Goal: Transaction & Acquisition: Purchase product/service

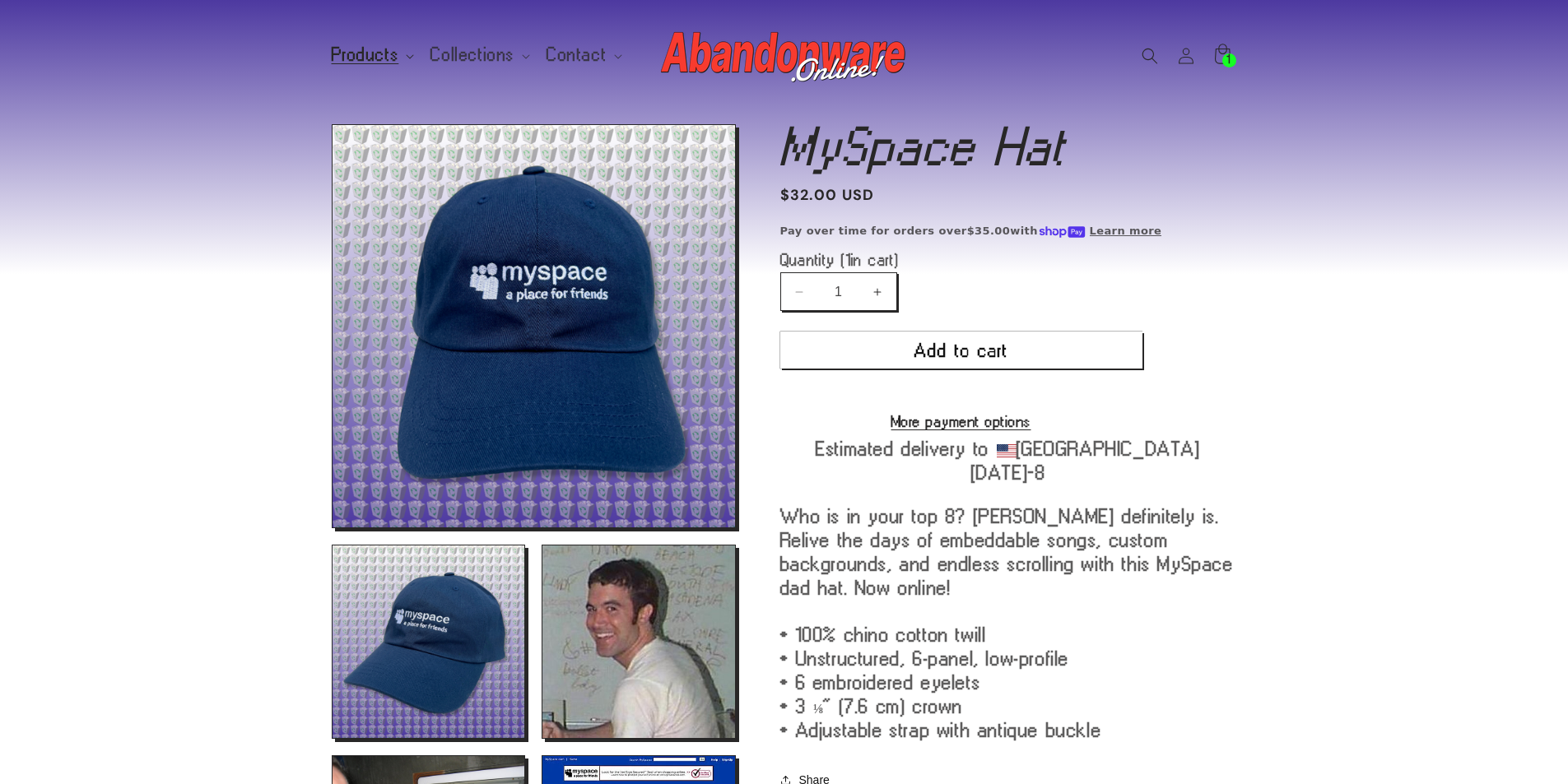
click at [367, 49] on span "Products" at bounding box center [365, 56] width 68 height 15
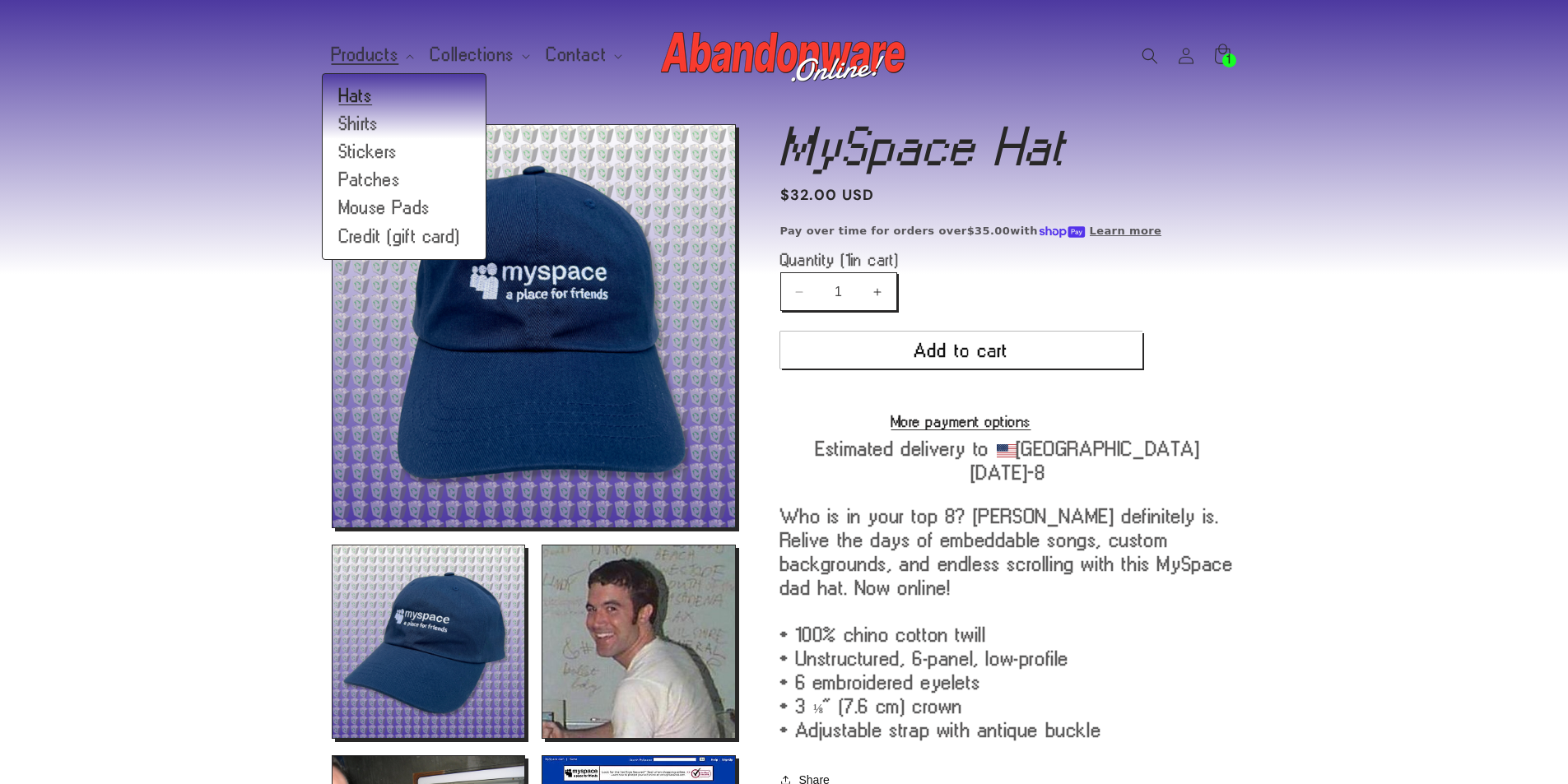
click at [378, 93] on link "Hats" at bounding box center [404, 96] width 163 height 28
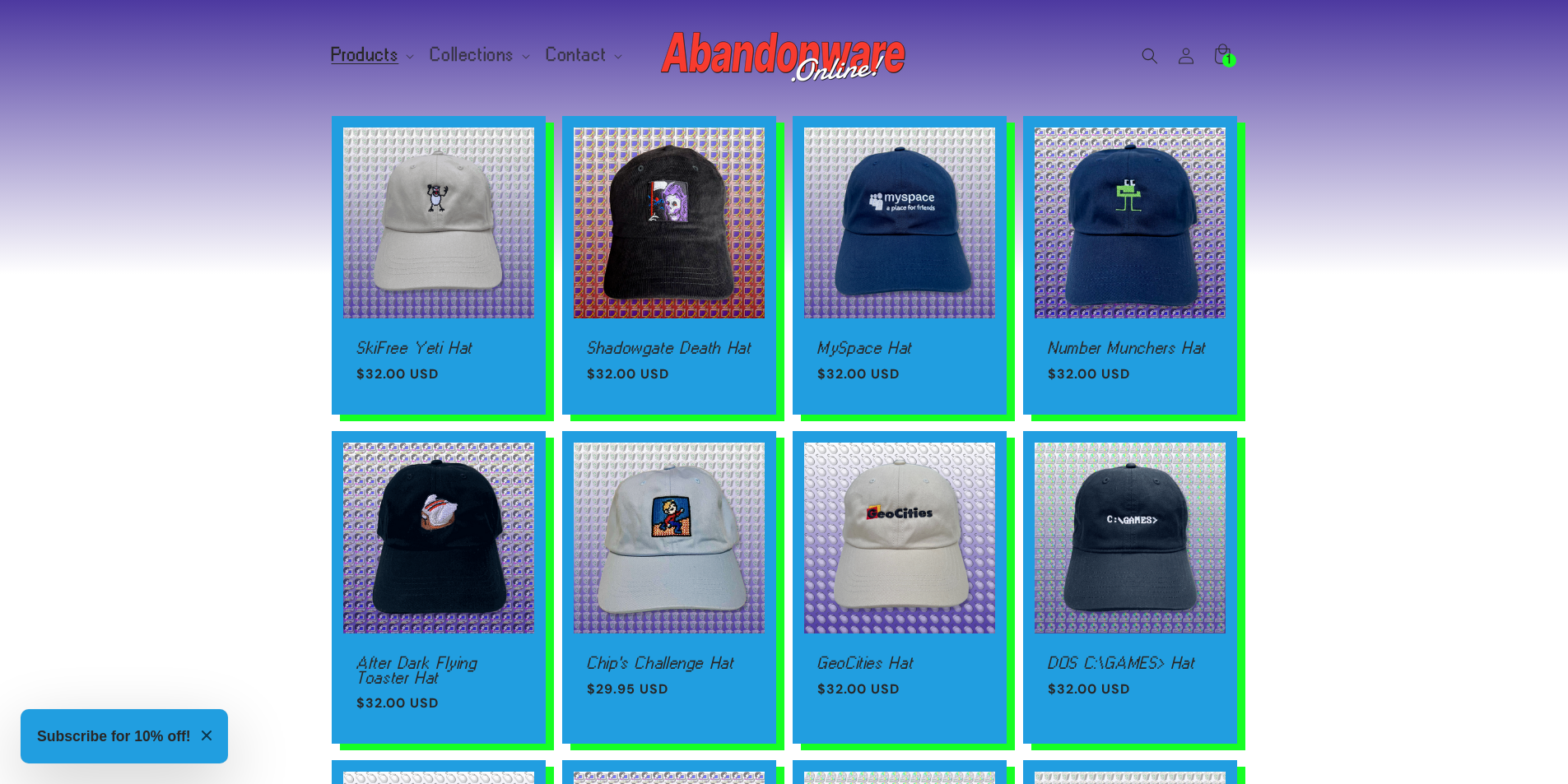
scroll to position [823, 0]
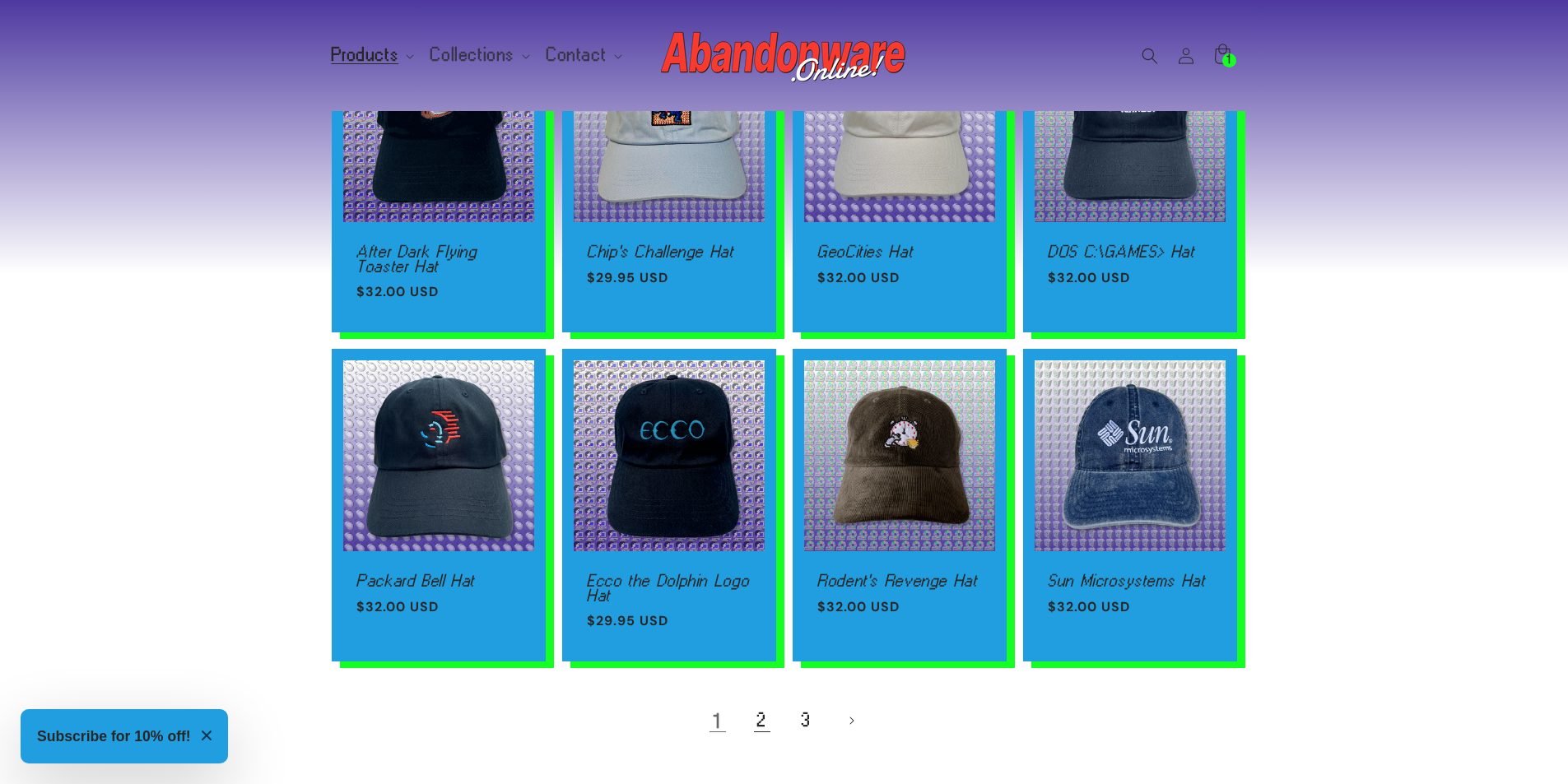
click at [759, 732] on link "2" at bounding box center [762, 720] width 36 height 36
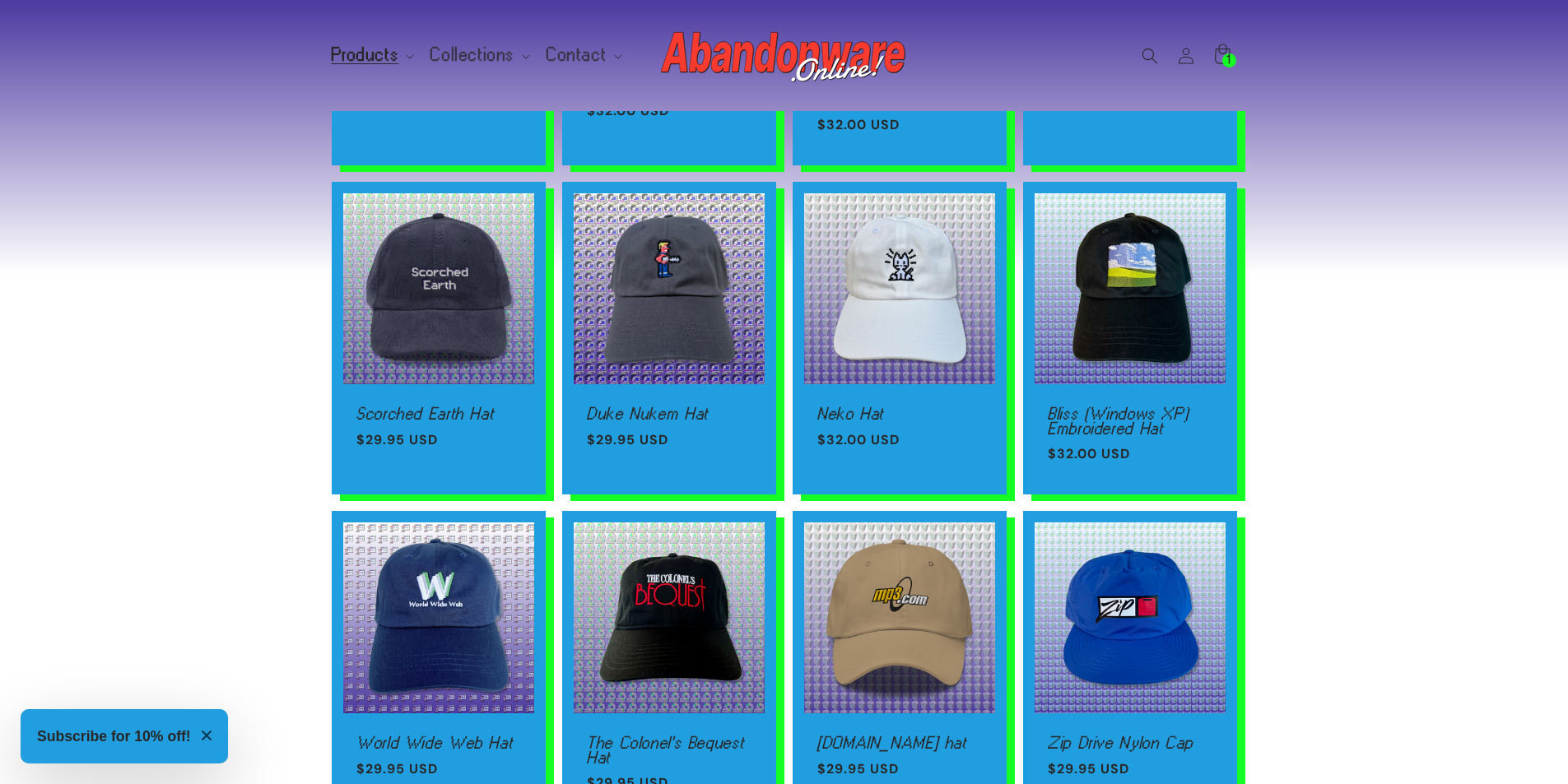
scroll to position [823, 0]
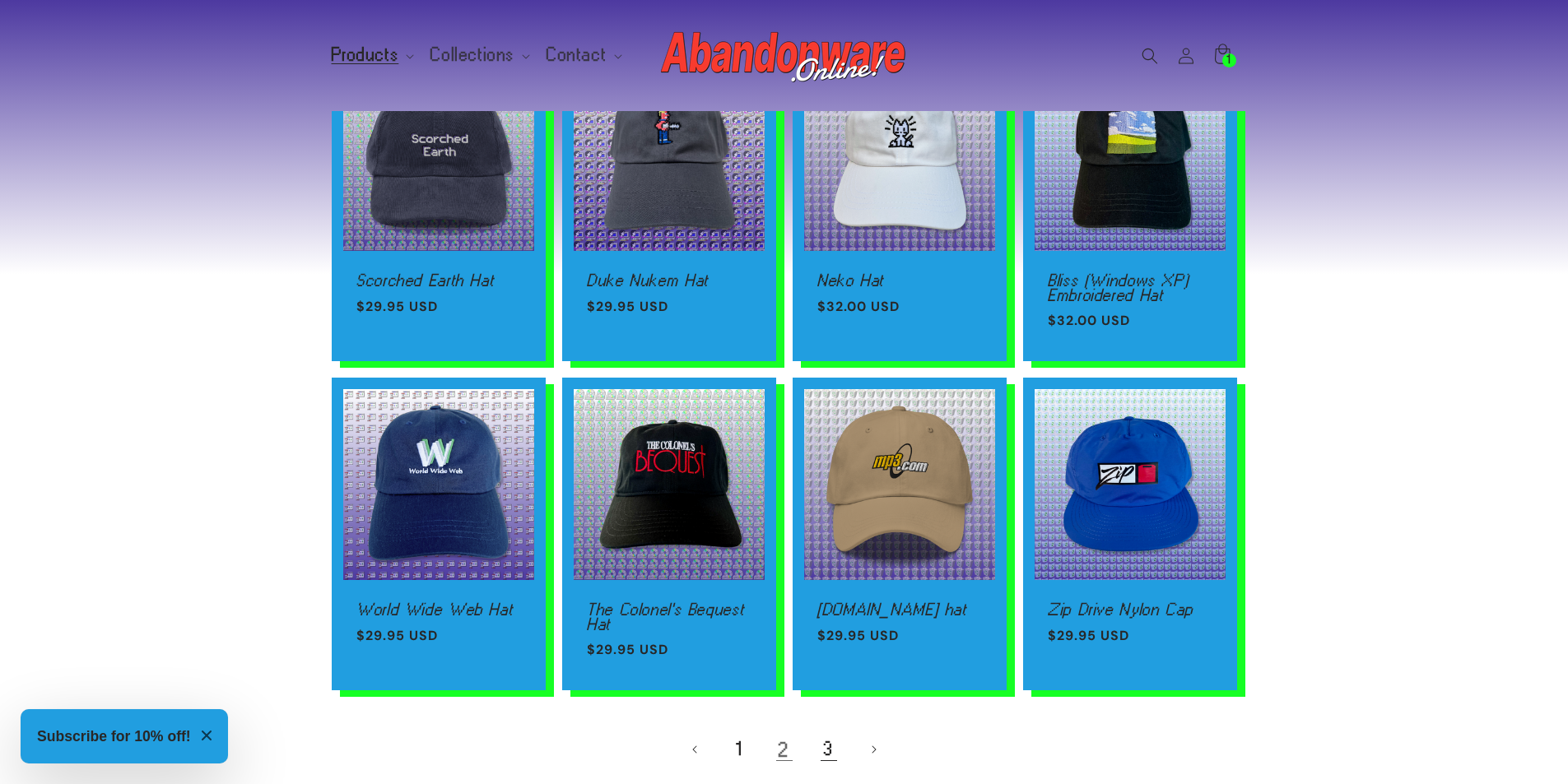
click at [820, 751] on link "3" at bounding box center [829, 749] width 36 height 36
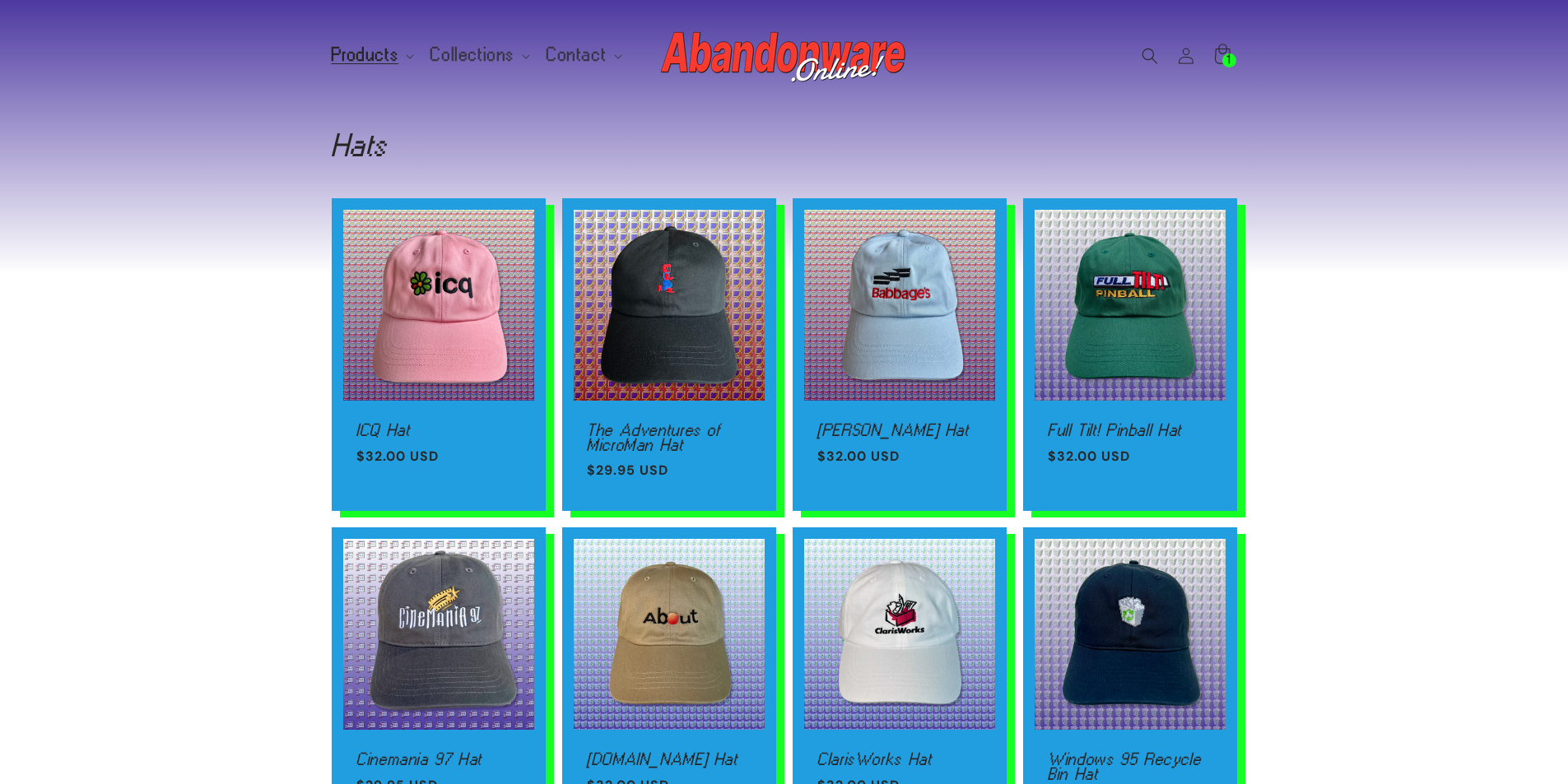
click at [828, 752] on link "ClarisWorks Hat" at bounding box center [899, 760] width 165 height 15
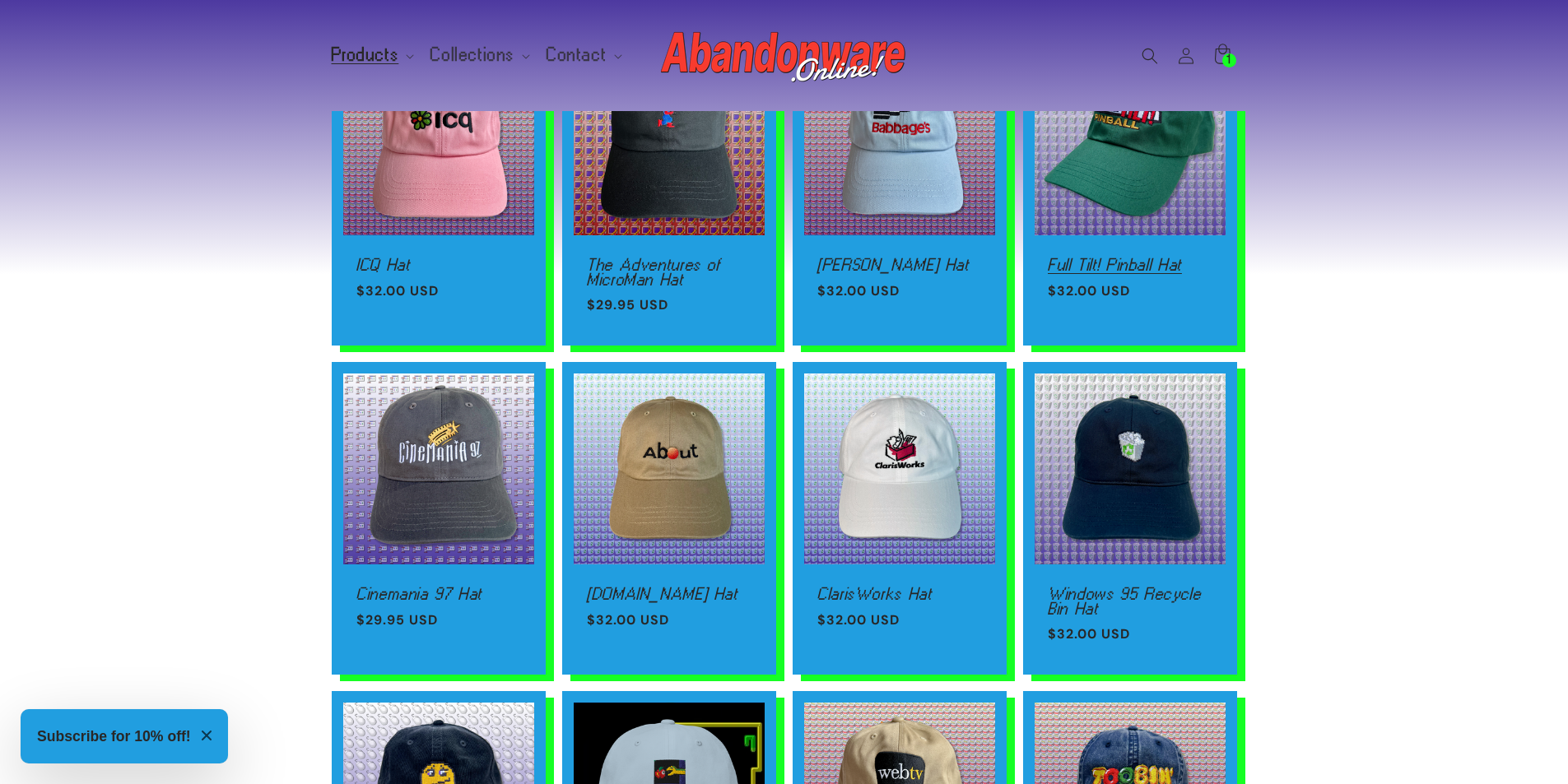
scroll to position [165, 0]
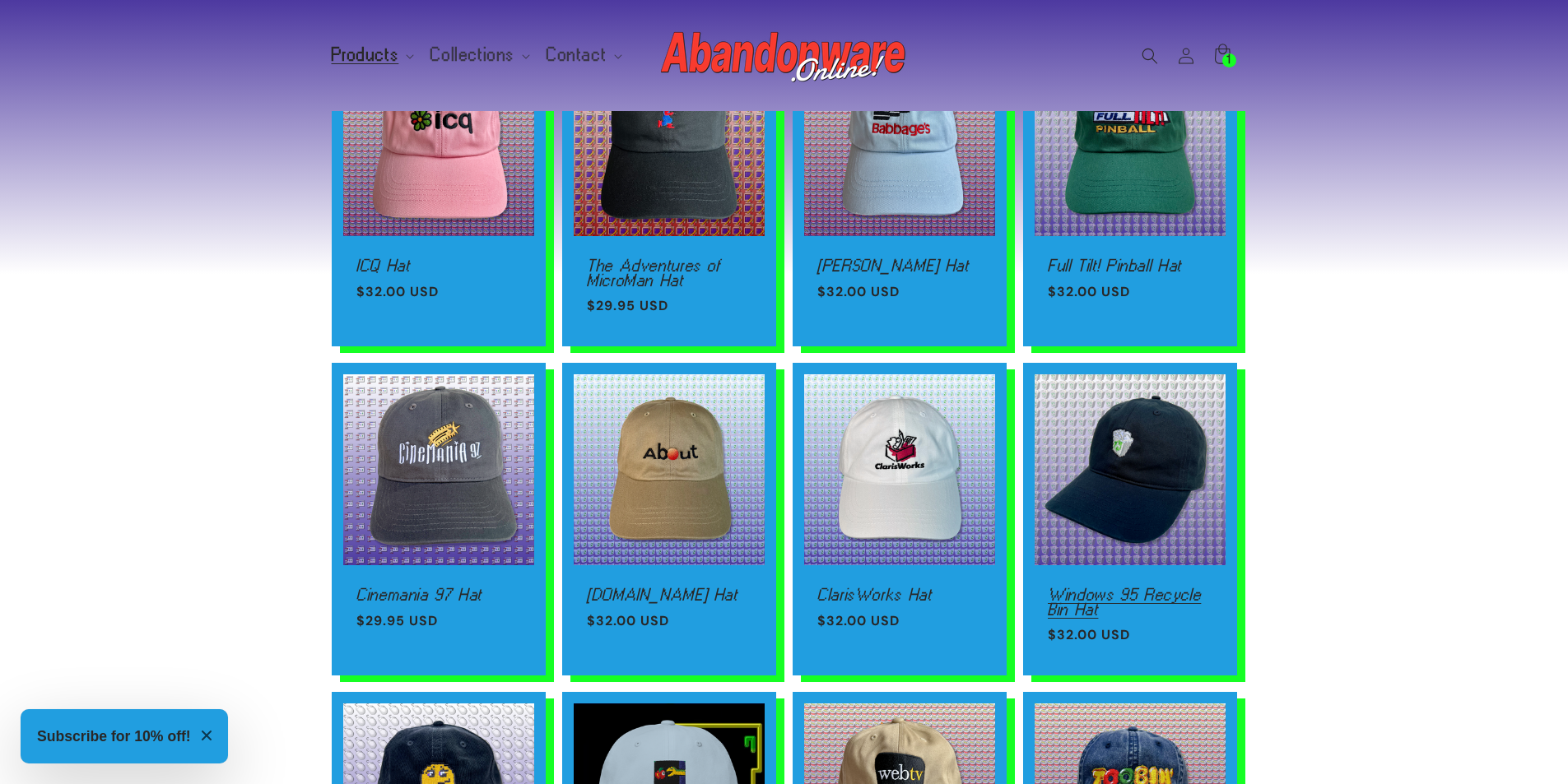
click at [1079, 587] on link "Windows 95 Recycle Bin Hat" at bounding box center [1130, 601] width 165 height 29
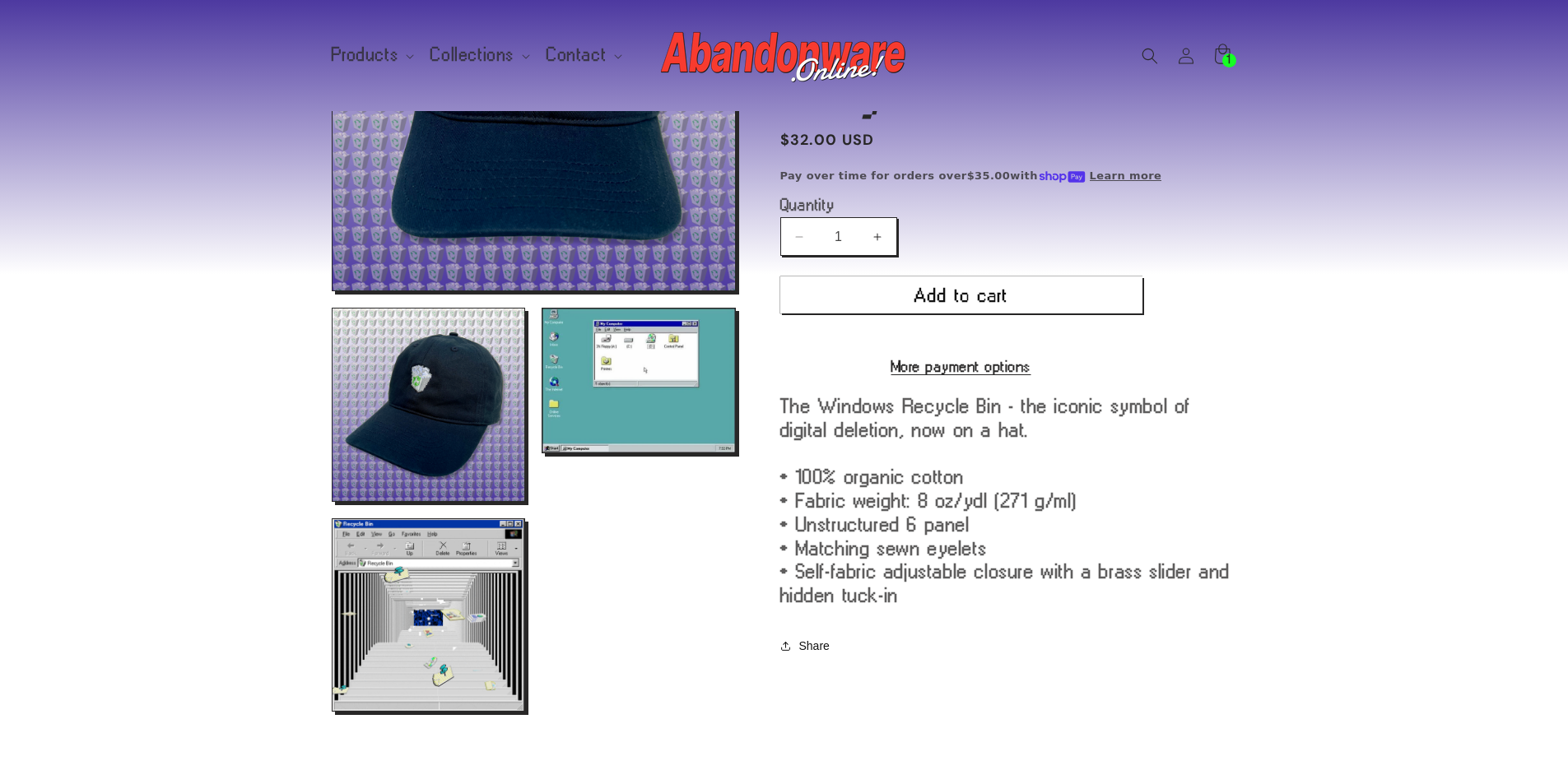
scroll to position [329, 0]
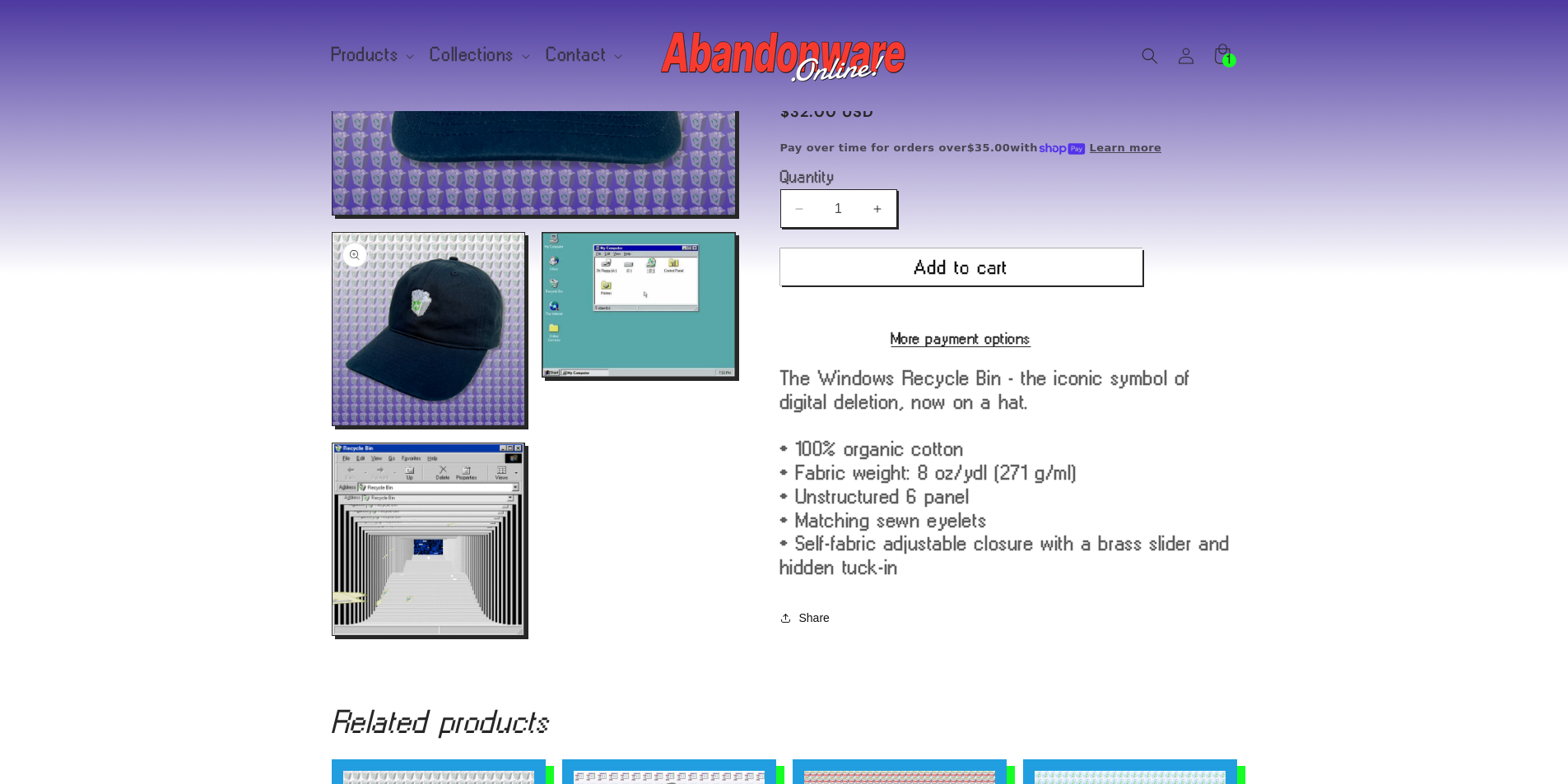
click at [332, 425] on button "Open media 2 in modal" at bounding box center [332, 425] width 0 height 0
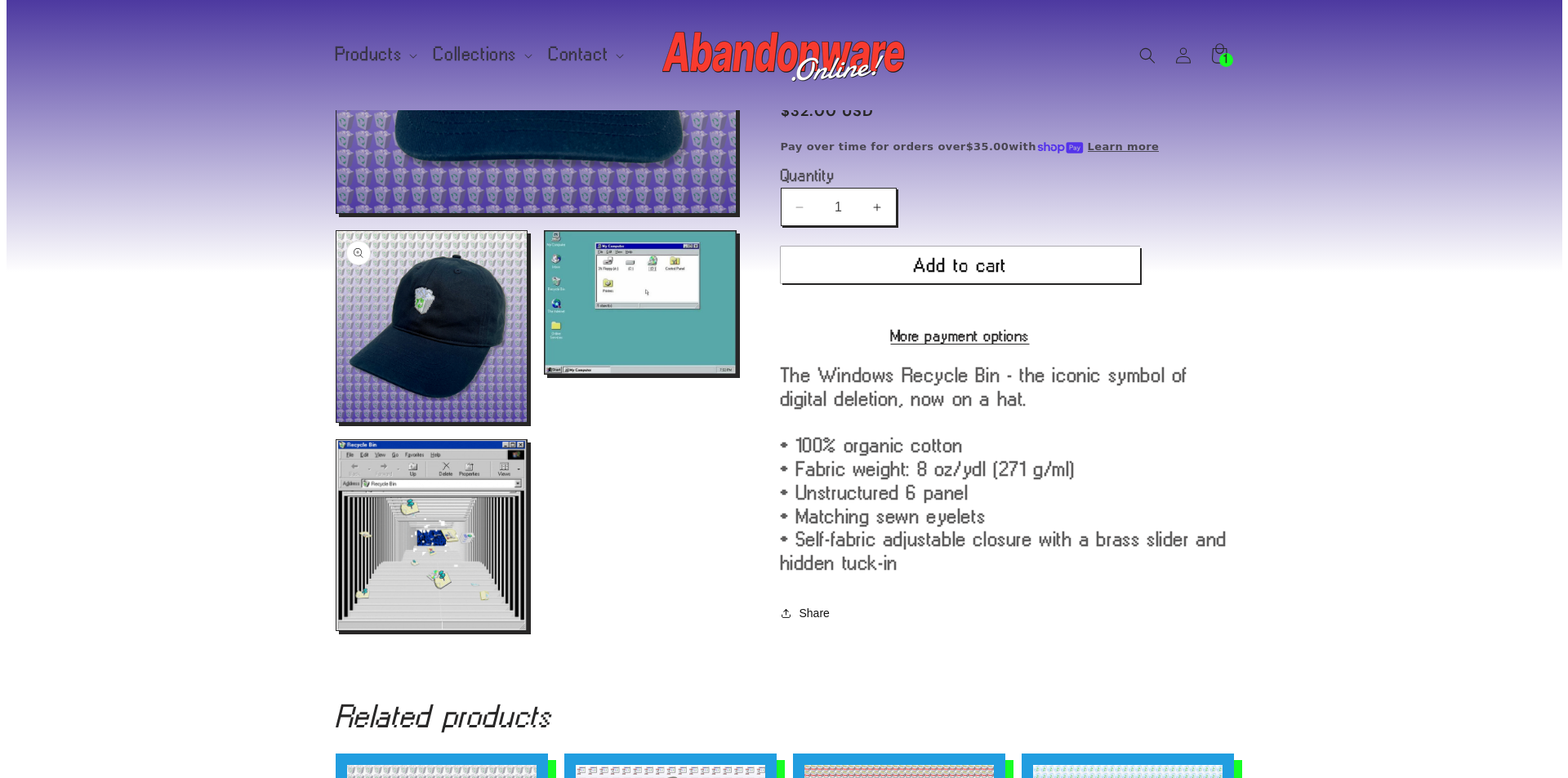
scroll to position [1404, 0]
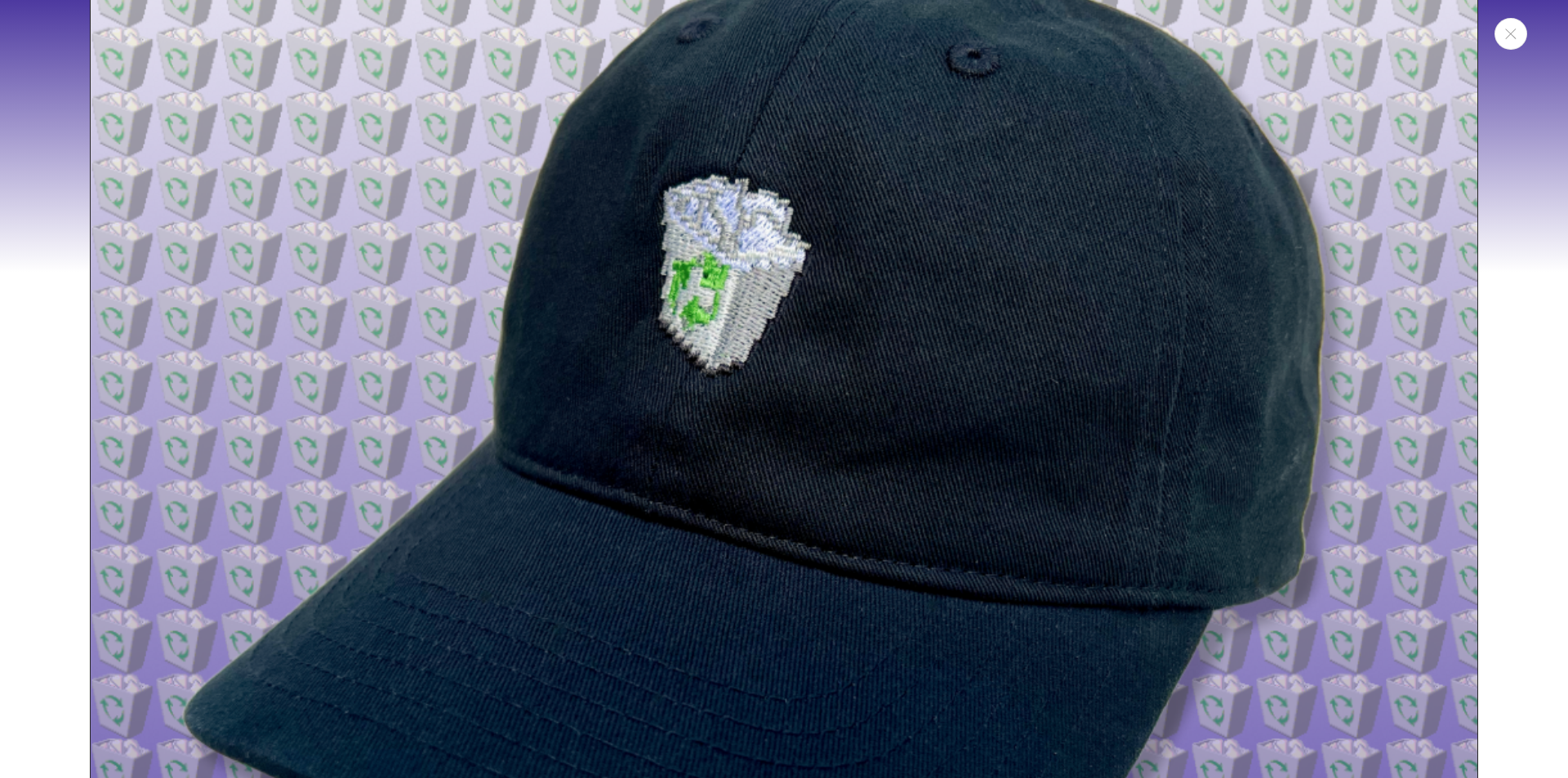
click at [61, 497] on div "Media gallery" at bounding box center [784, 389] width 1568 height 778
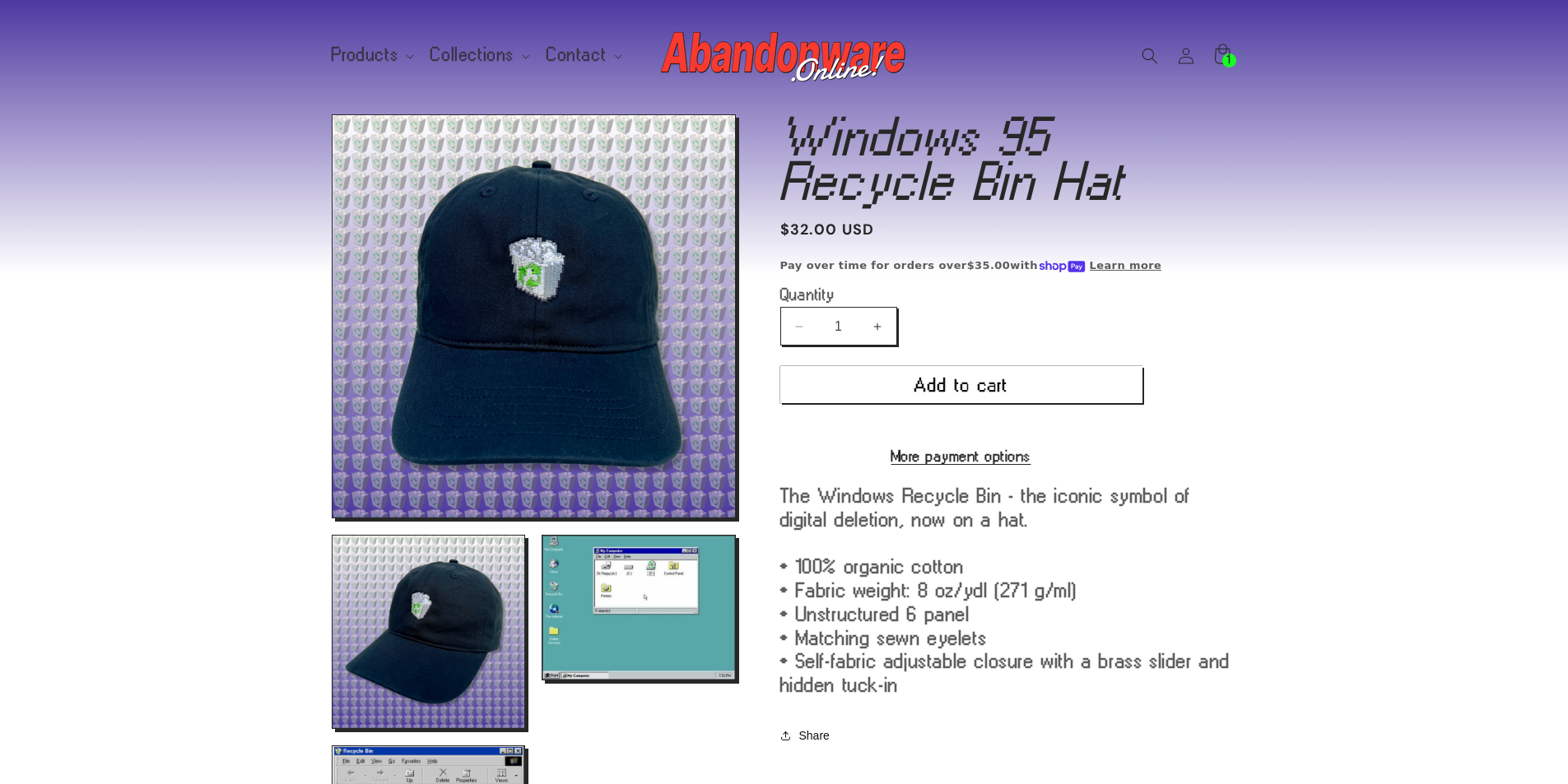
scroll to position [0, 0]
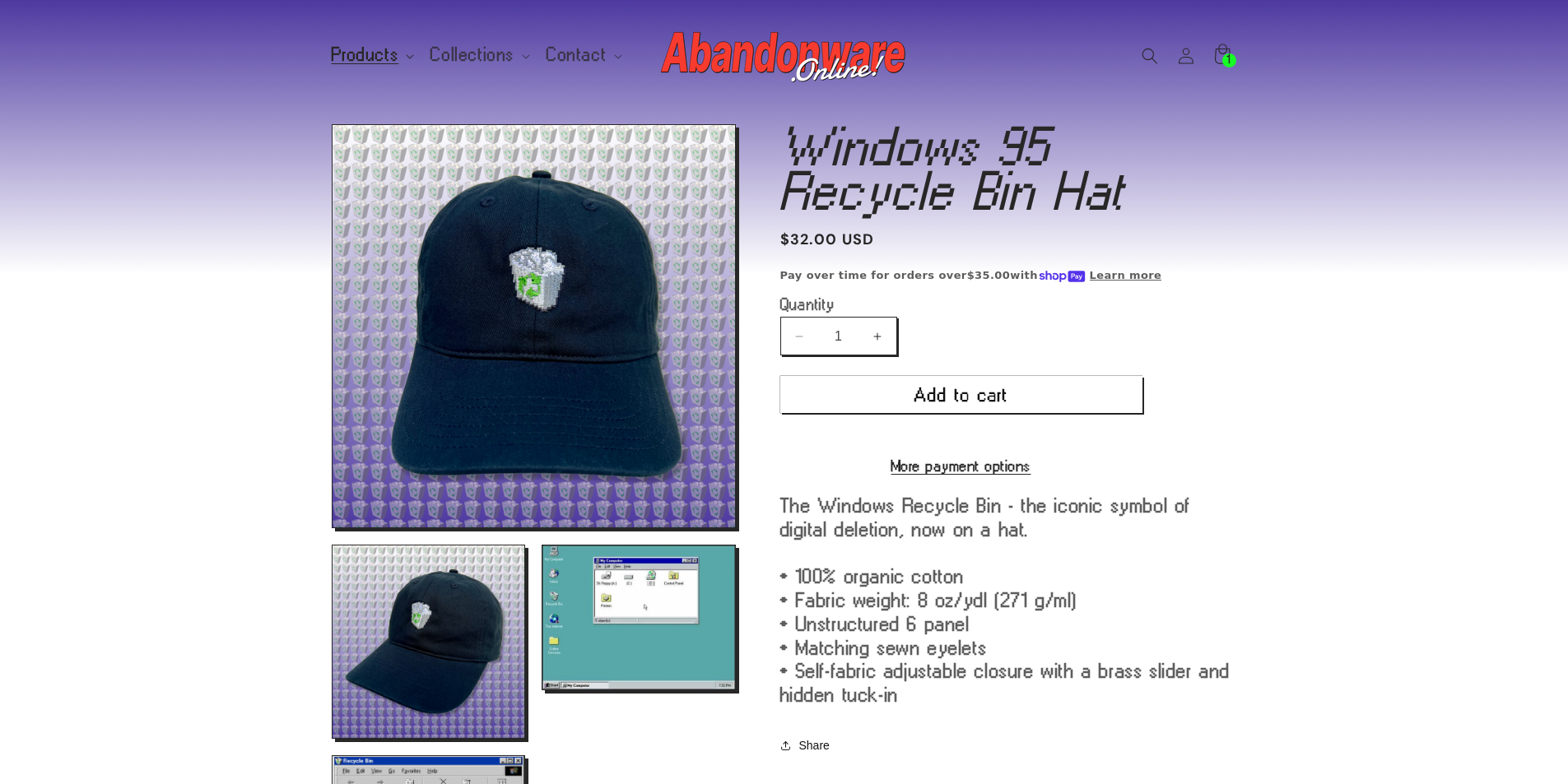
click at [401, 64] on summary "Products" at bounding box center [372, 55] width 100 height 35
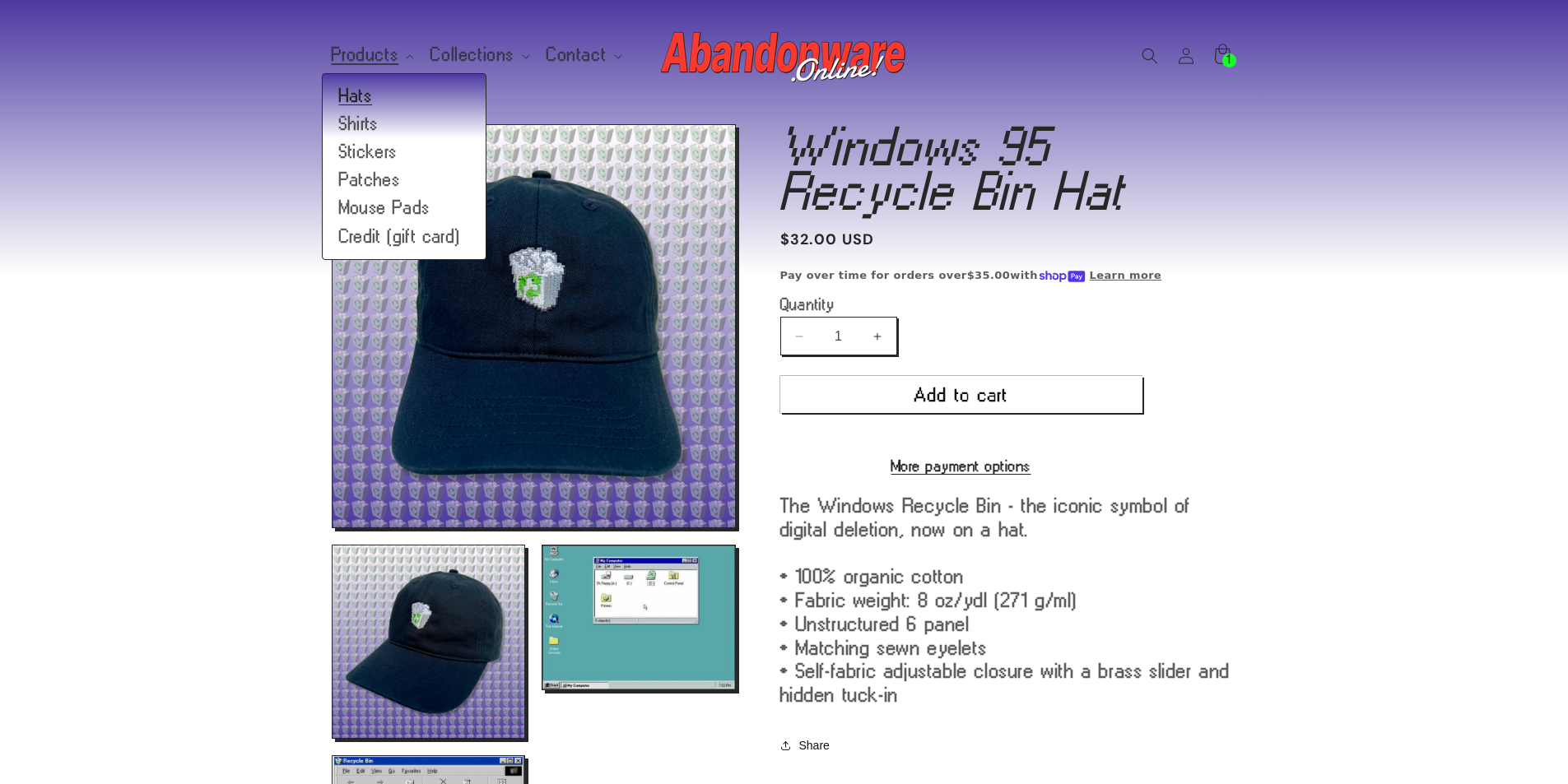
click at [360, 86] on link "Hats" at bounding box center [404, 96] width 163 height 28
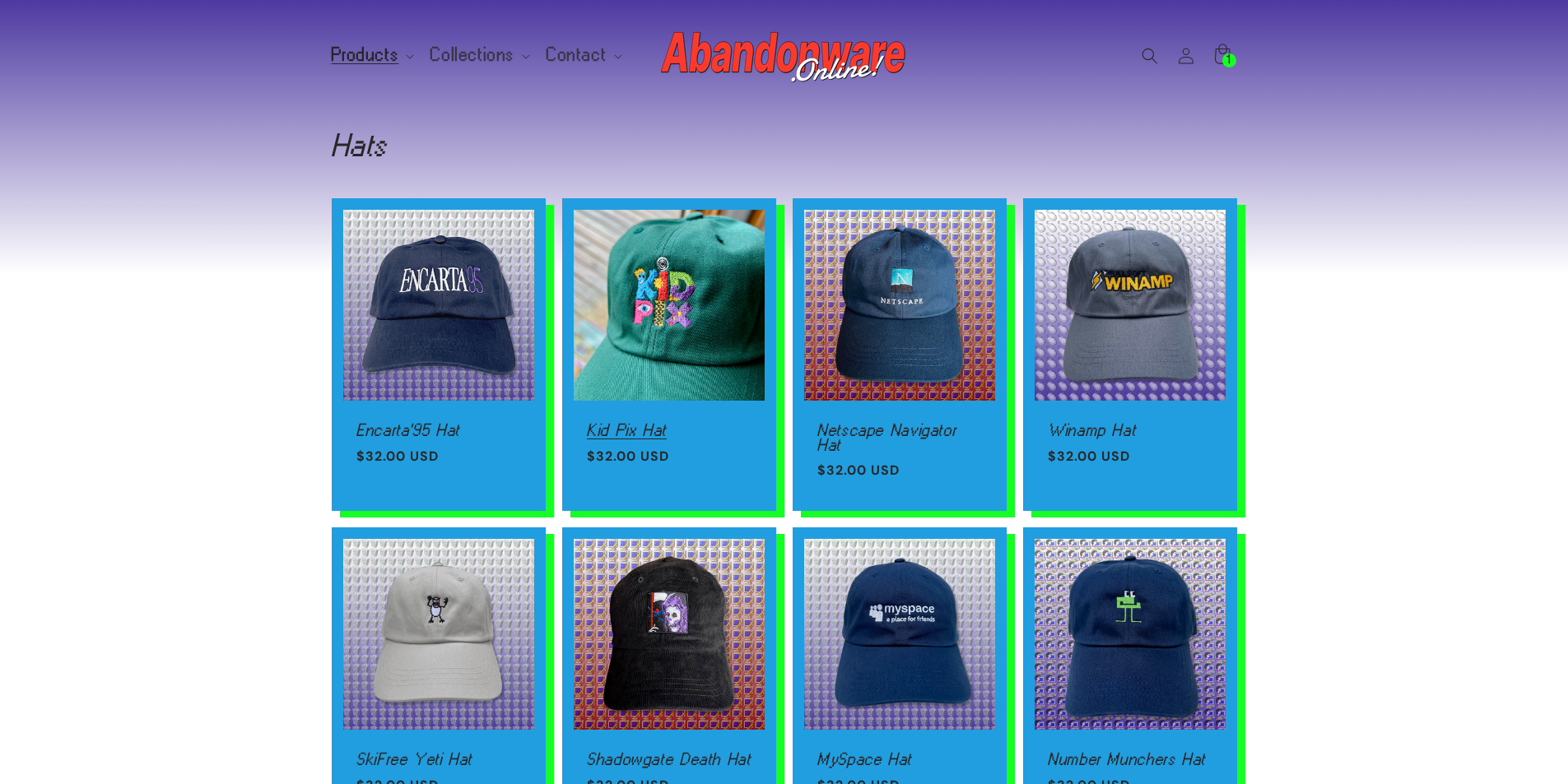
click at [660, 423] on link "Kid Pix Hat" at bounding box center [669, 430] width 165 height 15
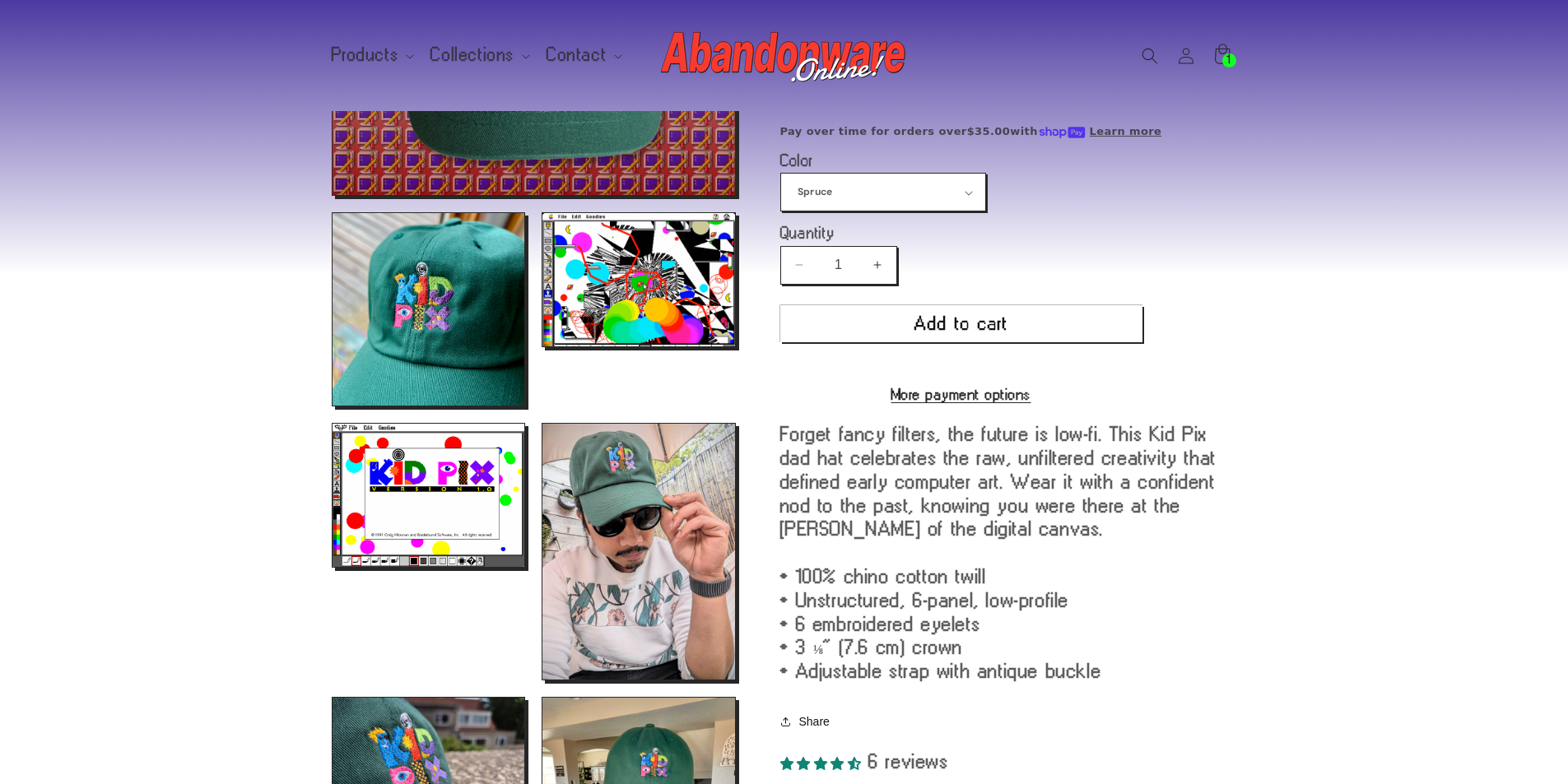
scroll to position [329, 0]
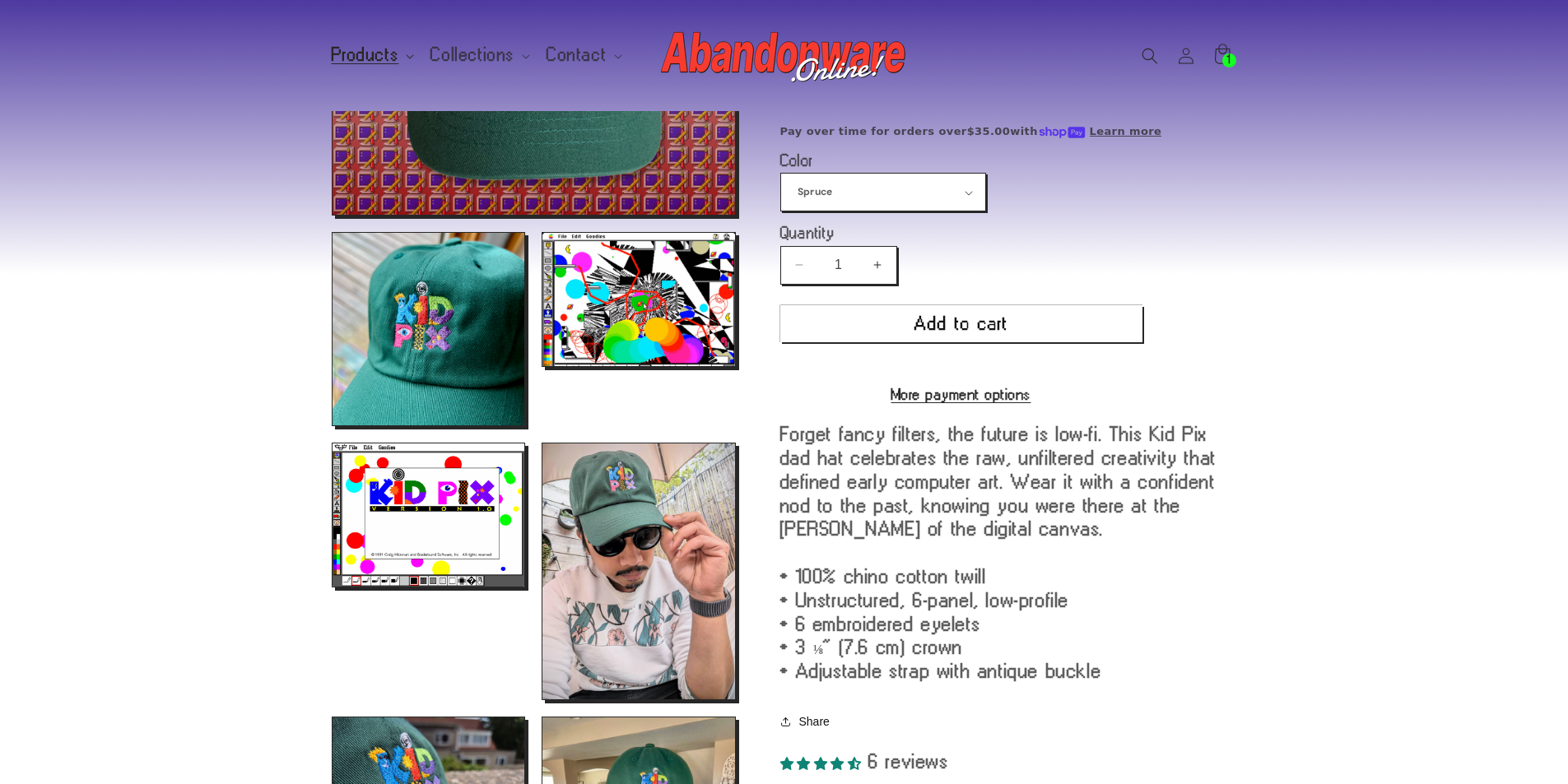
click at [364, 61] on span "Products" at bounding box center [365, 56] width 68 height 15
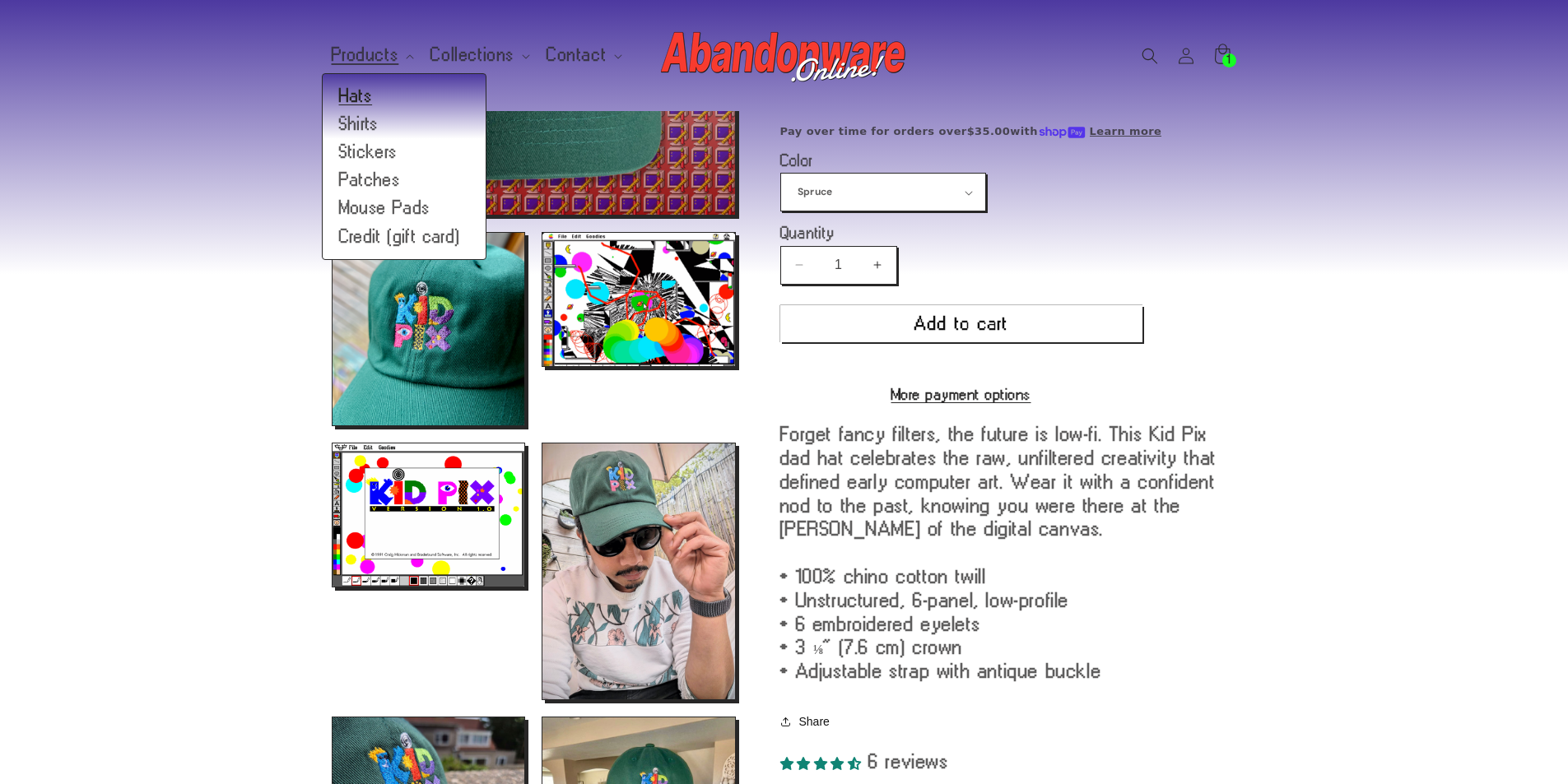
click at [362, 98] on link "Hats" at bounding box center [404, 96] width 163 height 28
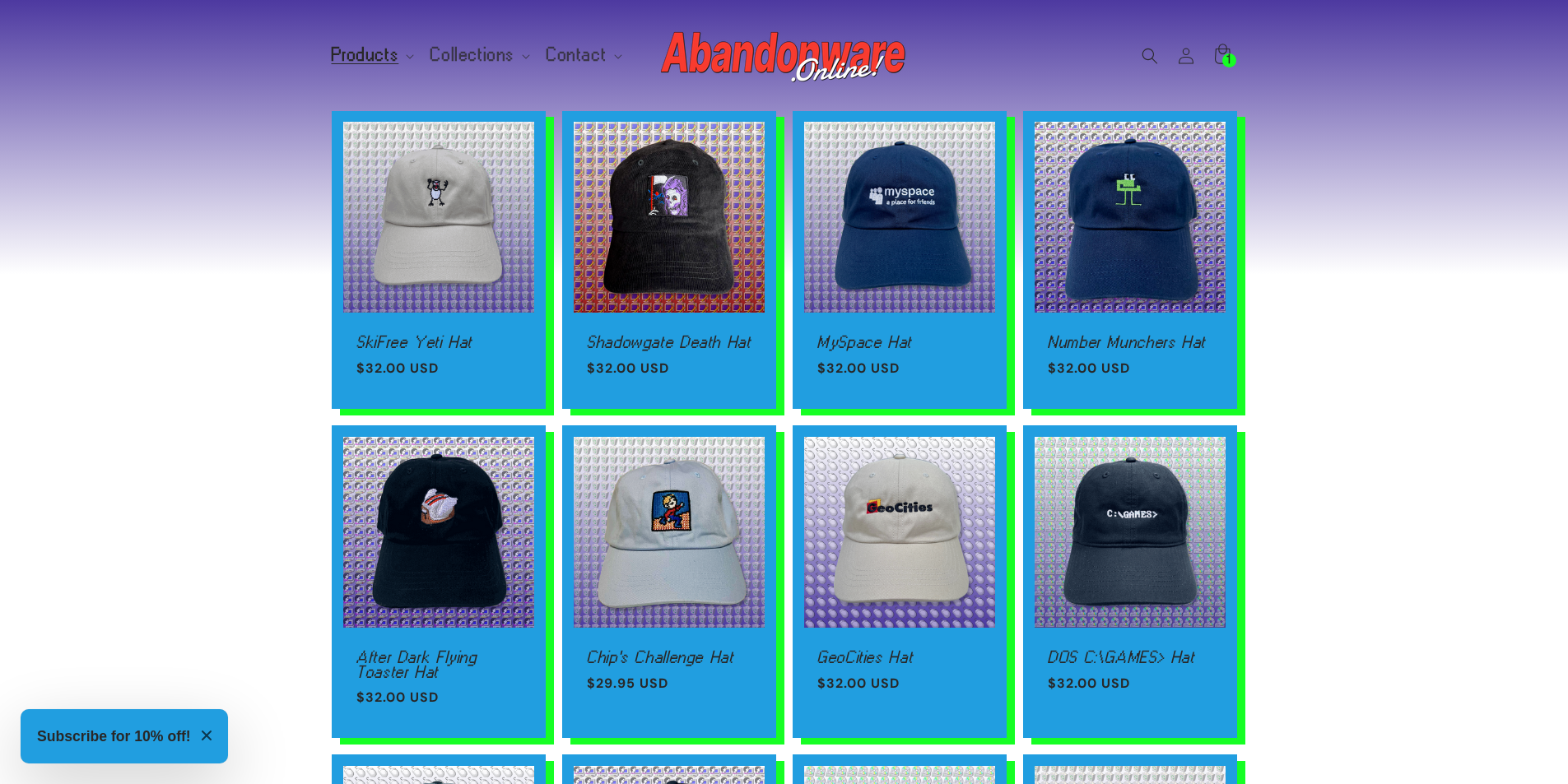
scroll to position [411, 0]
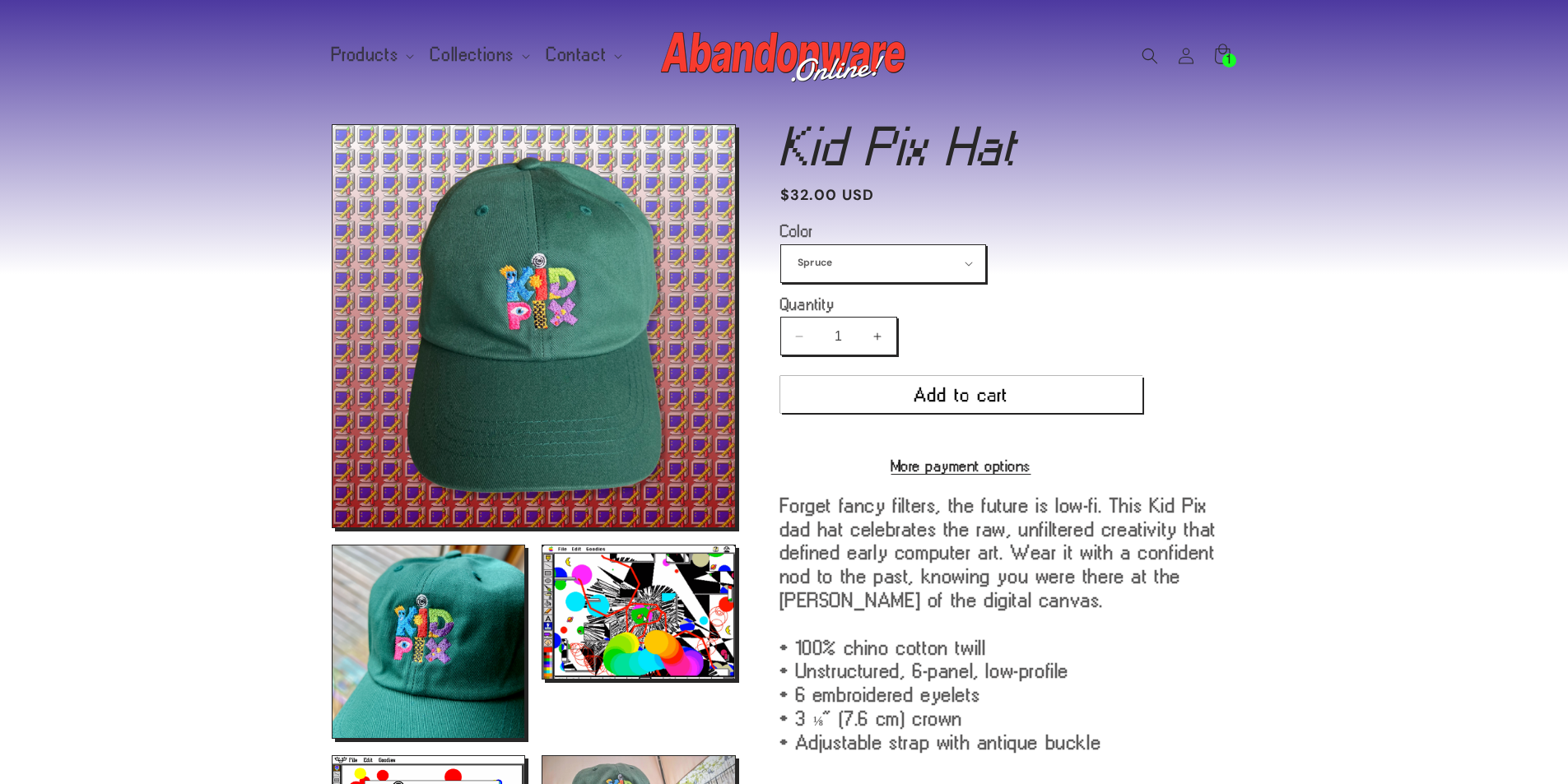
scroll to position [329, 0]
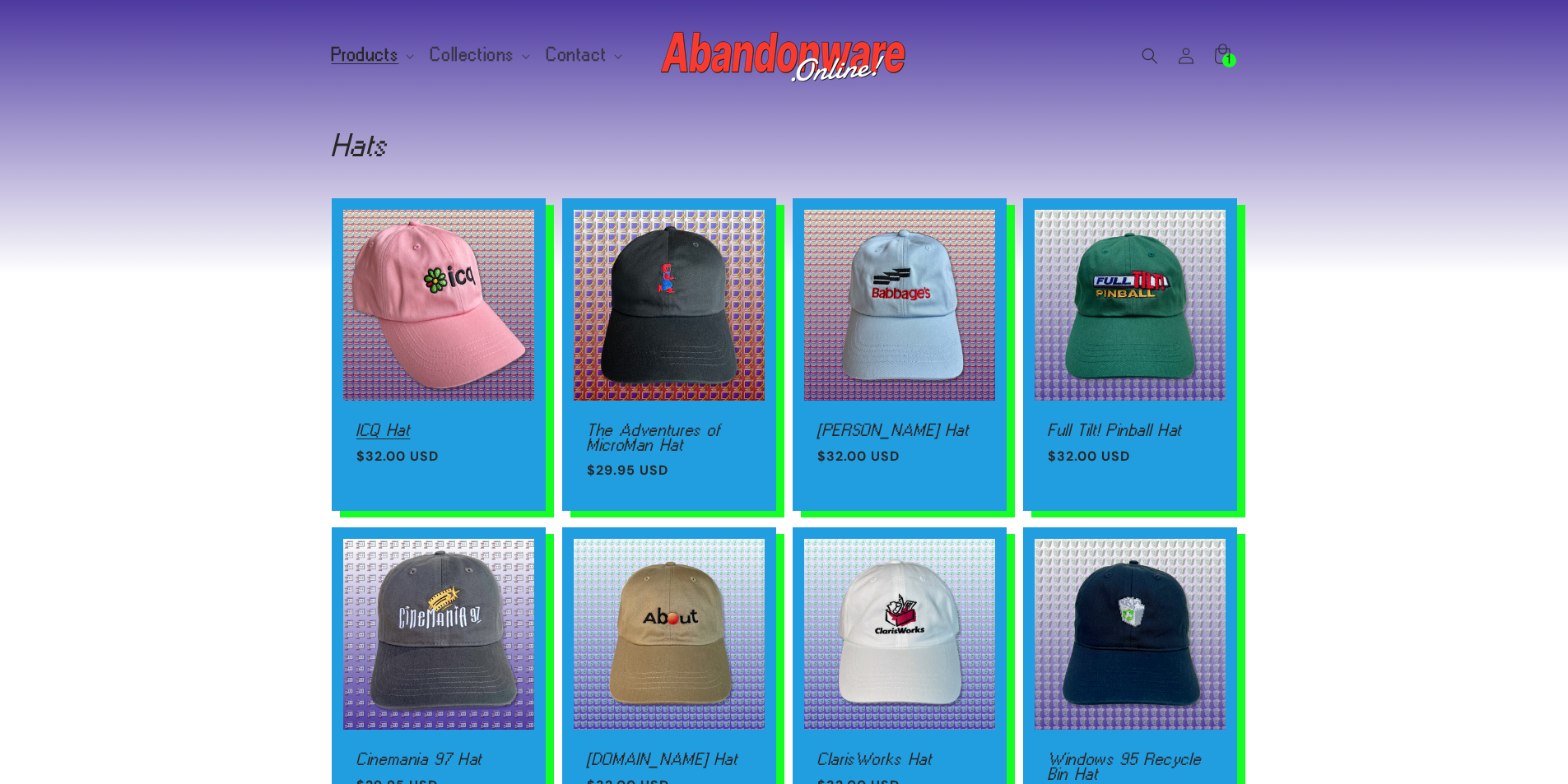
click at [448, 423] on link "ICQ Hat" at bounding box center [438, 430] width 165 height 15
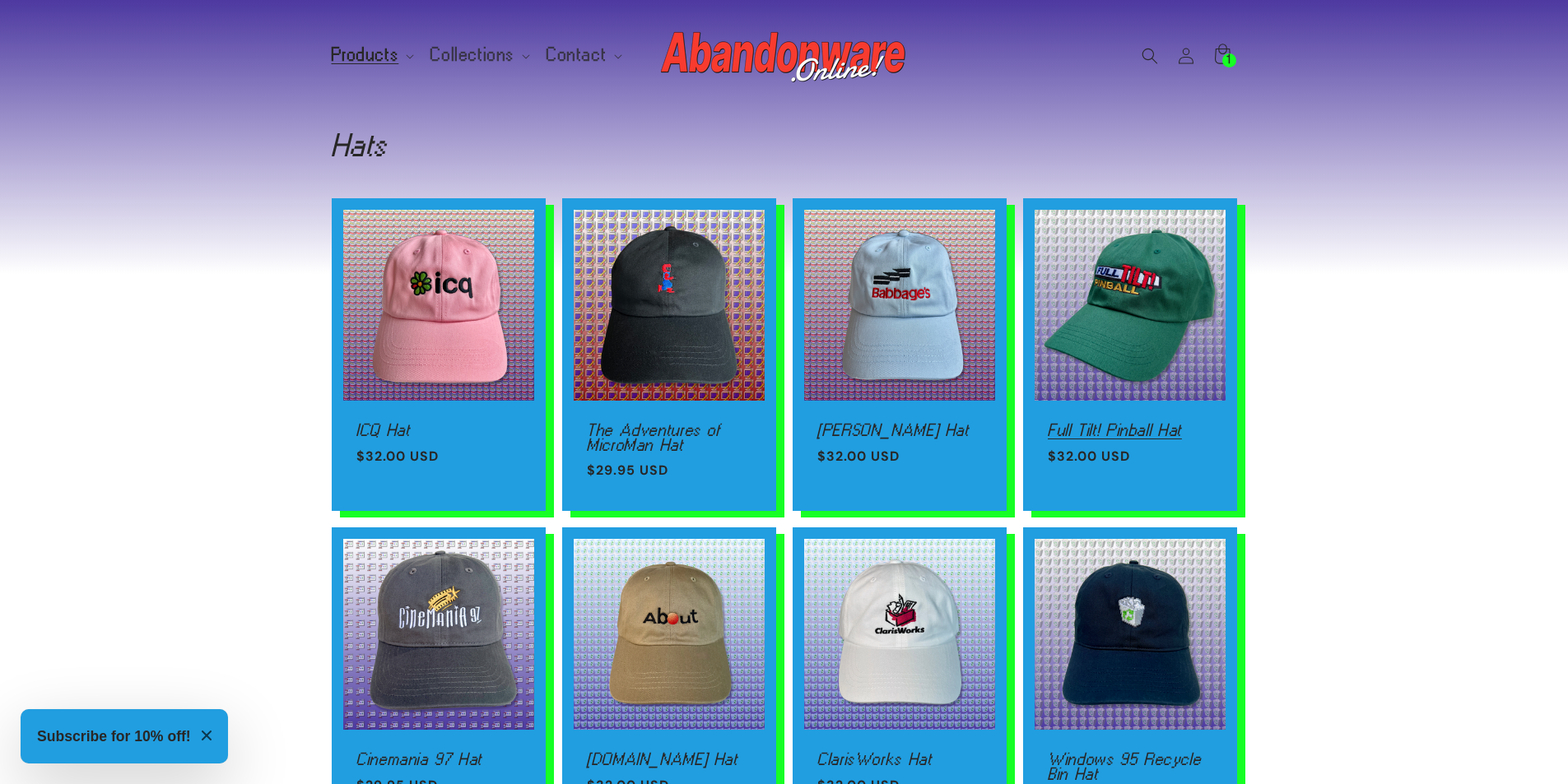
click at [1078, 423] on link "Full Tilt! Pinball Hat" at bounding box center [1130, 430] width 165 height 15
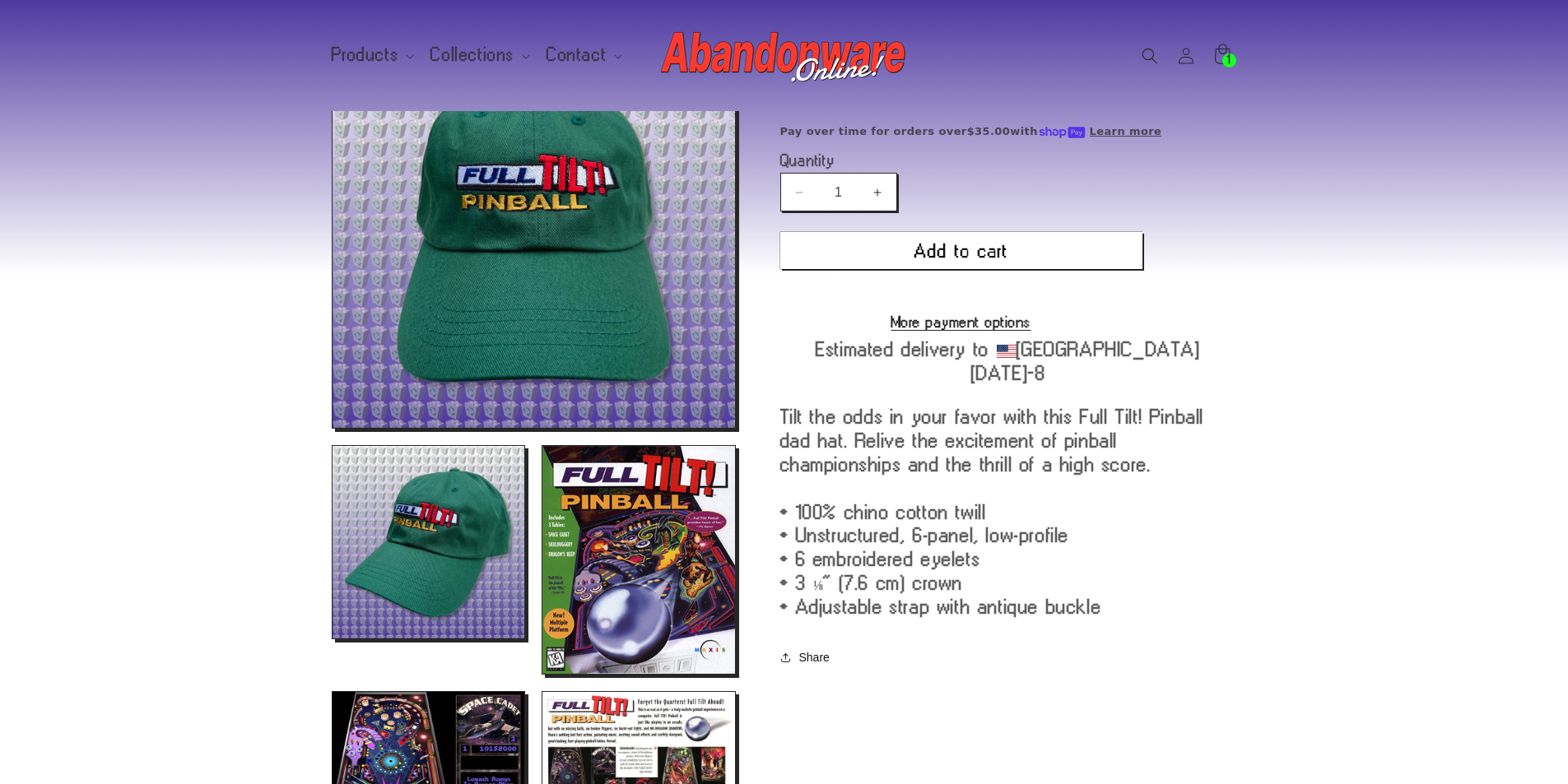
scroll to position [62, 0]
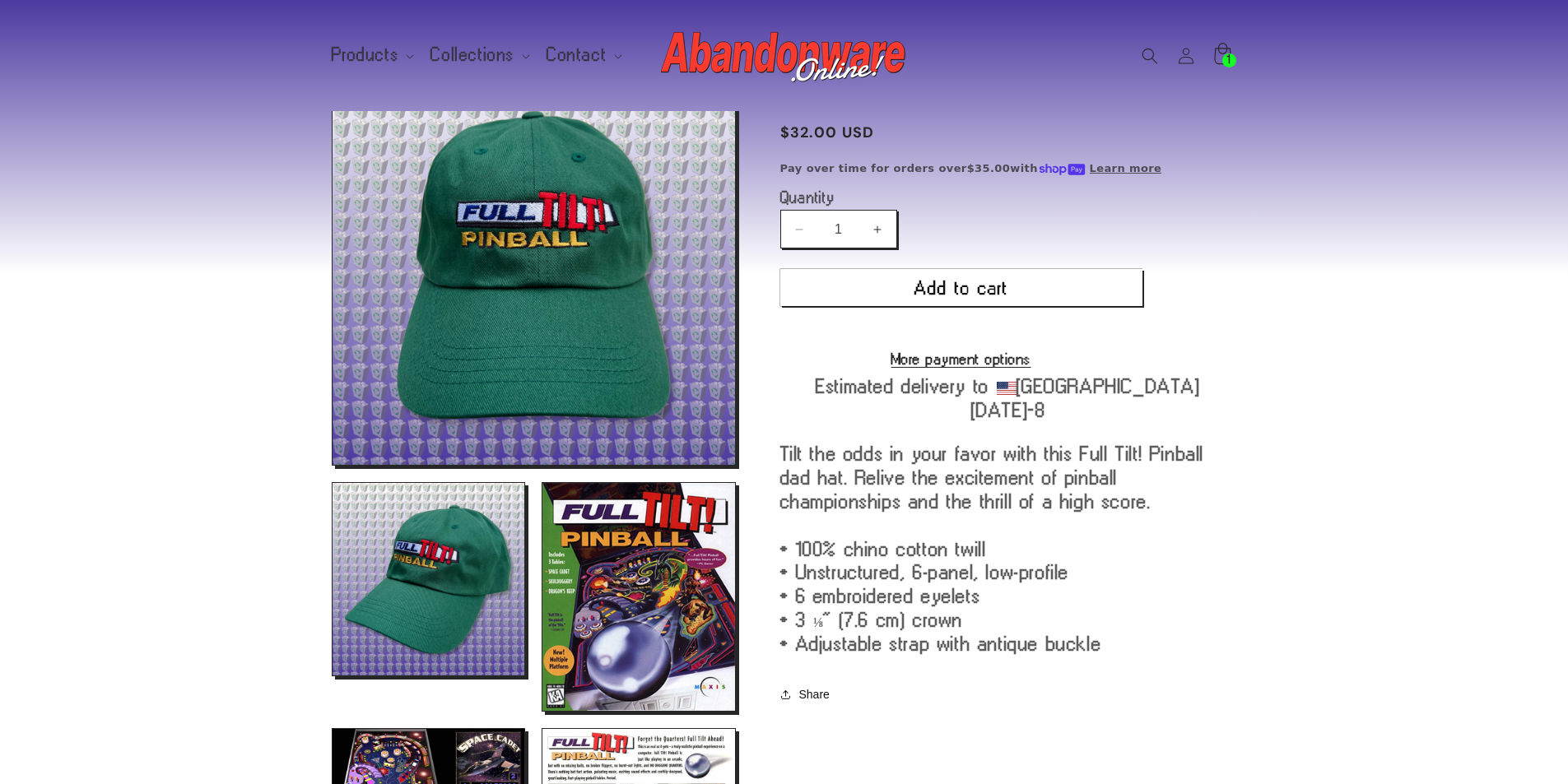
click at [1220, 58] on icon at bounding box center [1221, 55] width 39 height 39
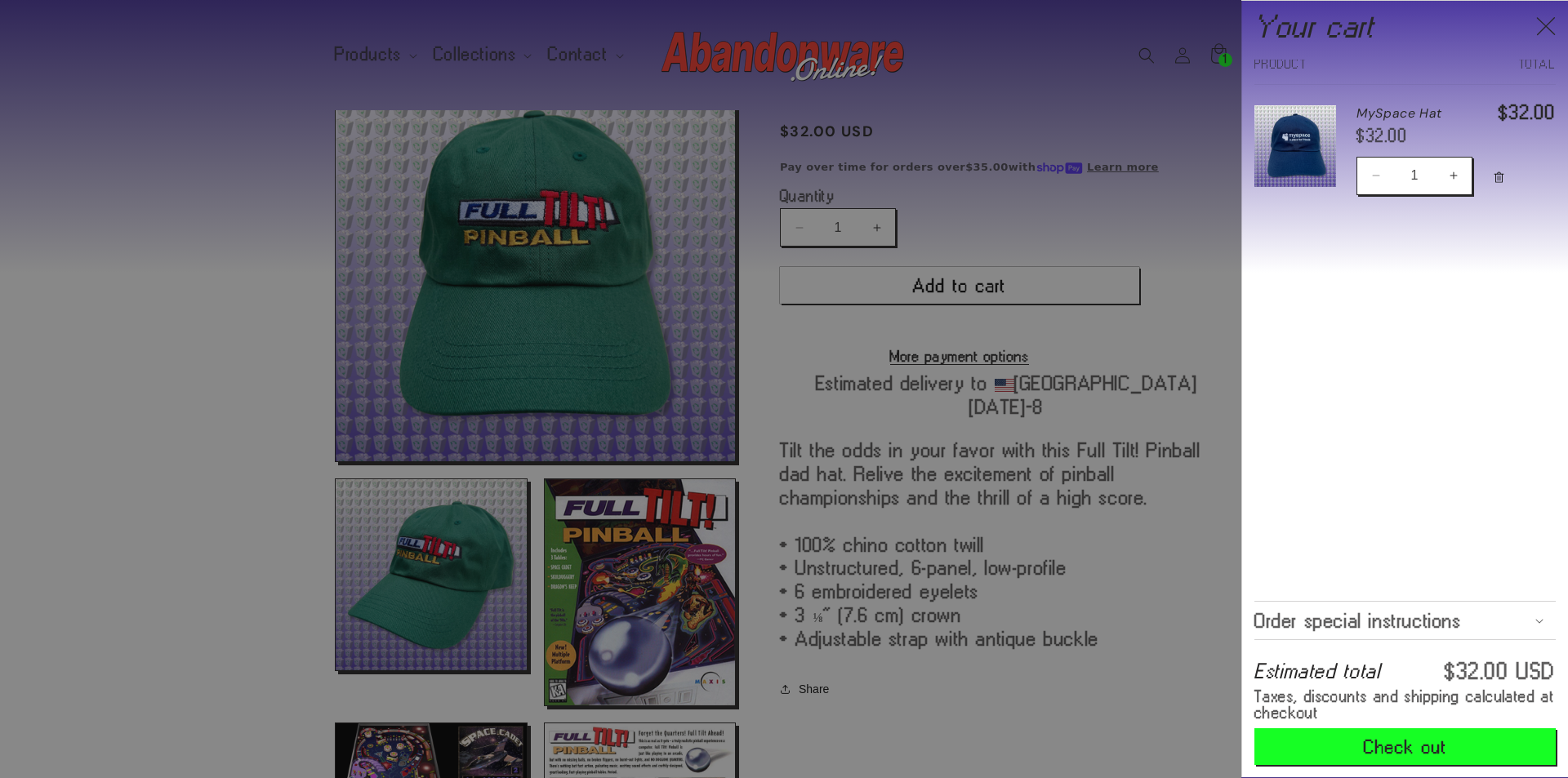
click at [754, 141] on div at bounding box center [784, 389] width 1568 height 778
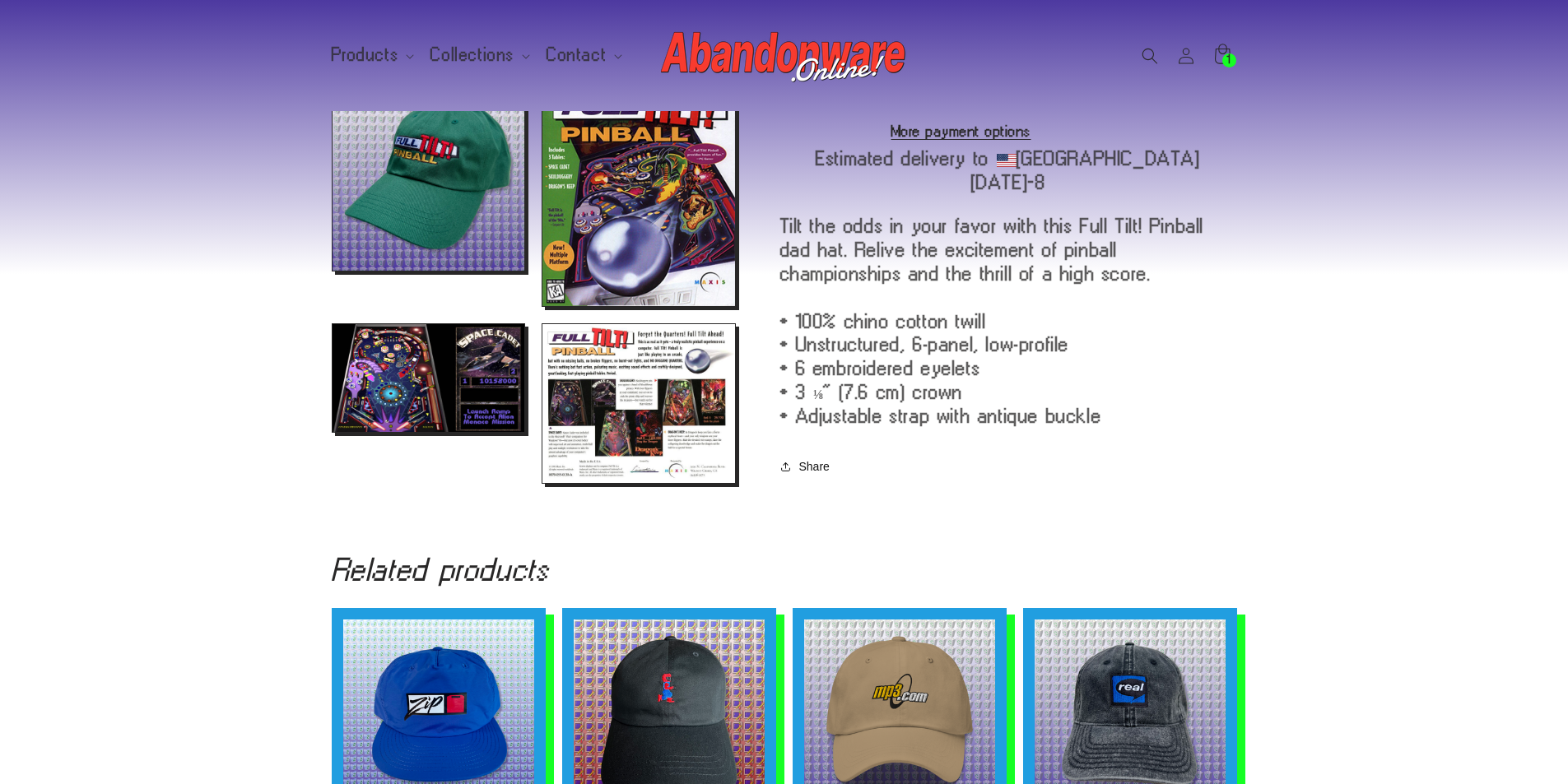
scroll to position [0, 0]
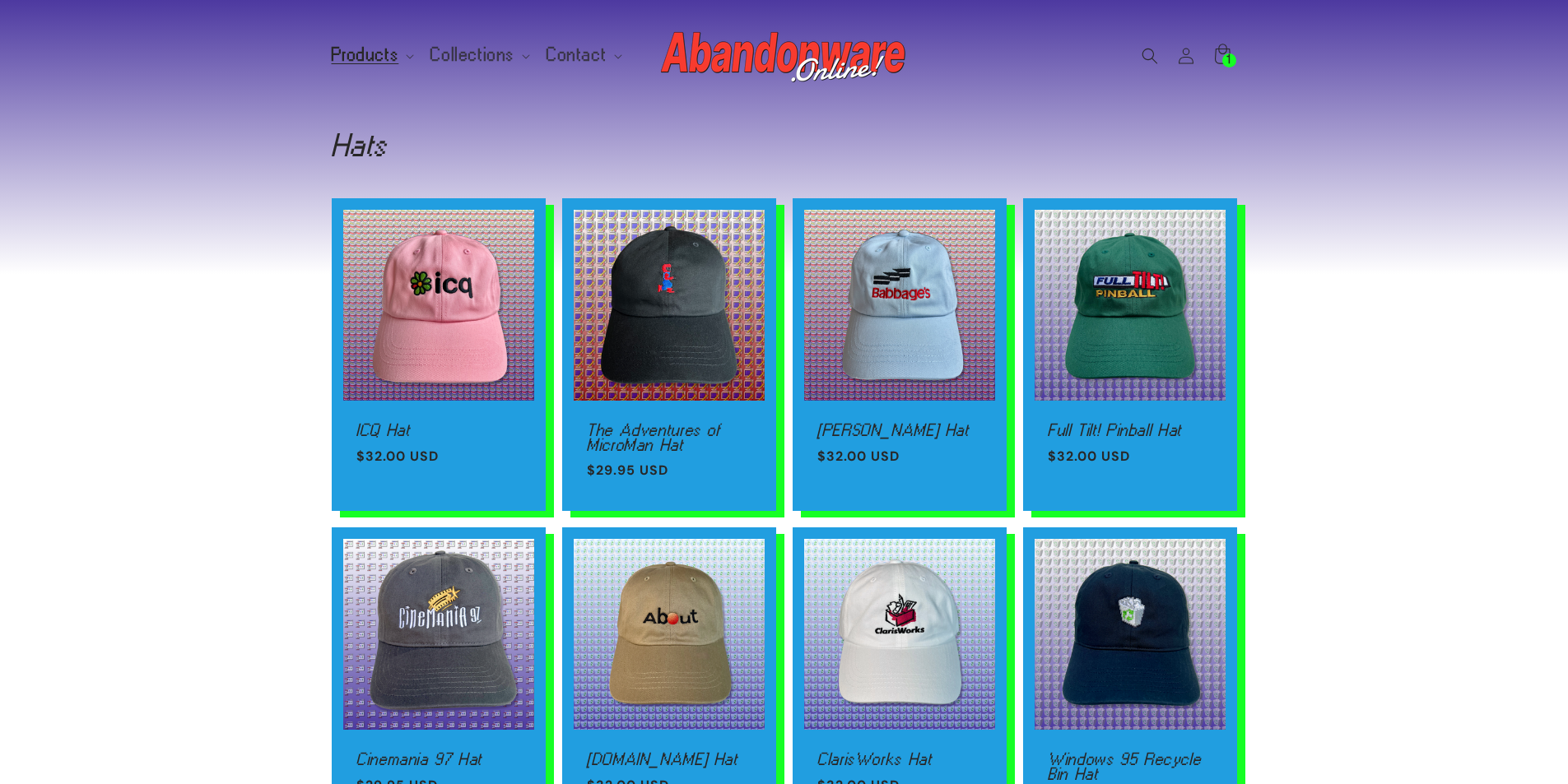
click at [24, 11] on sticky-header "Products Products Hats Shirts Stickers Patches Mouse Pads Credit (gift card)" at bounding box center [784, 56] width 1568 height 111
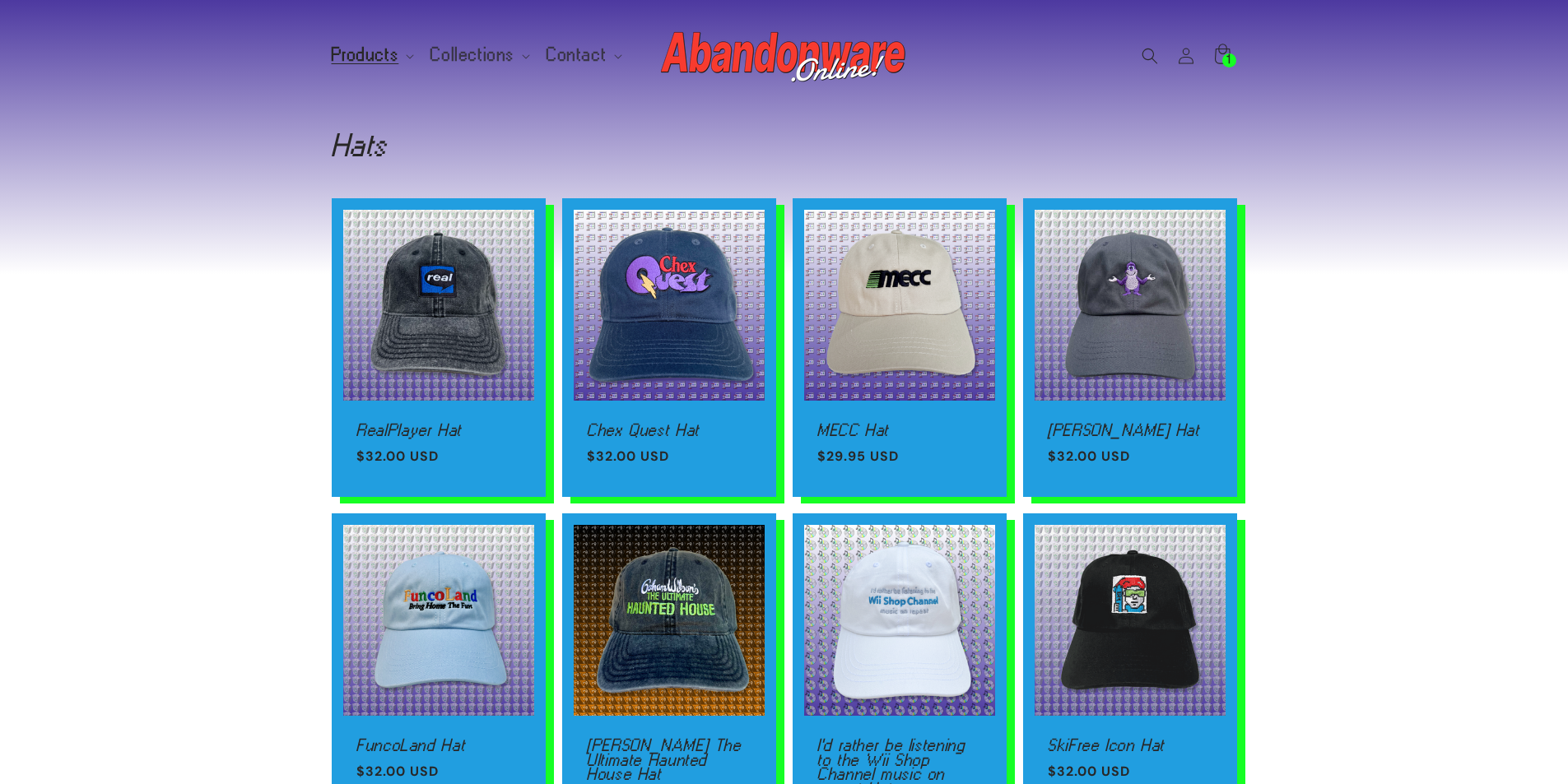
scroll to position [823, 0]
